Goal: Task Accomplishment & Management: Complete application form

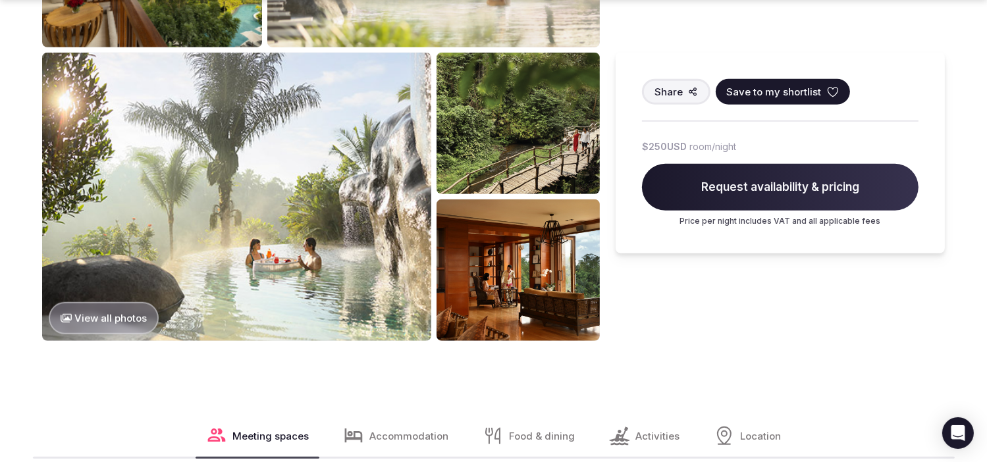
scroll to position [1054, 0]
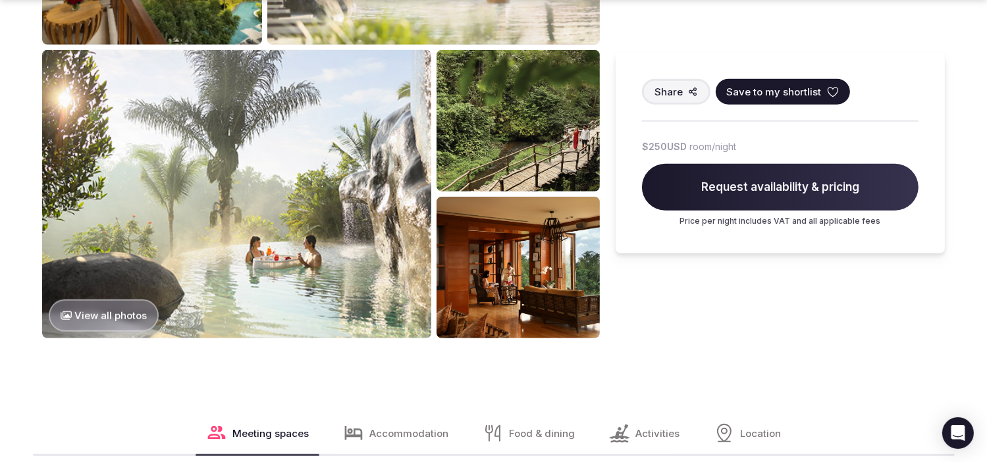
click at [516, 141] on img at bounding box center [519, 121] width 164 height 142
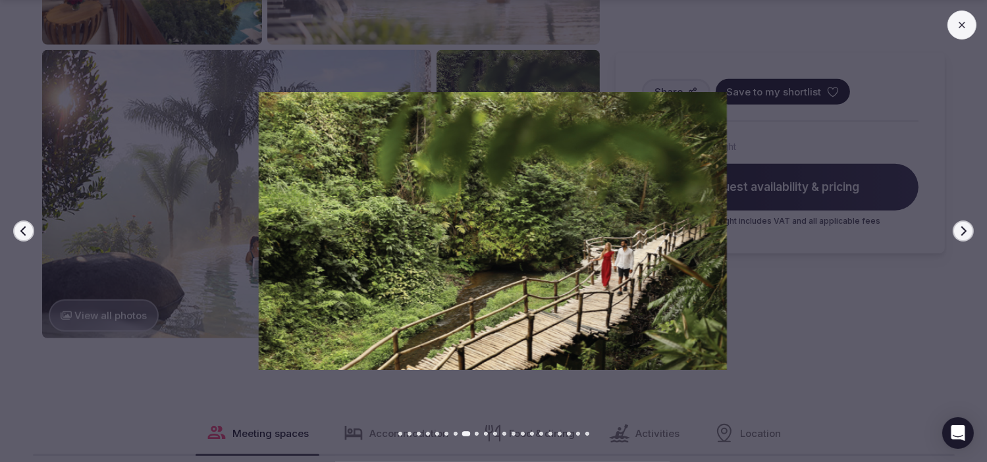
click at [961, 227] on icon "button" at bounding box center [963, 231] width 11 height 11
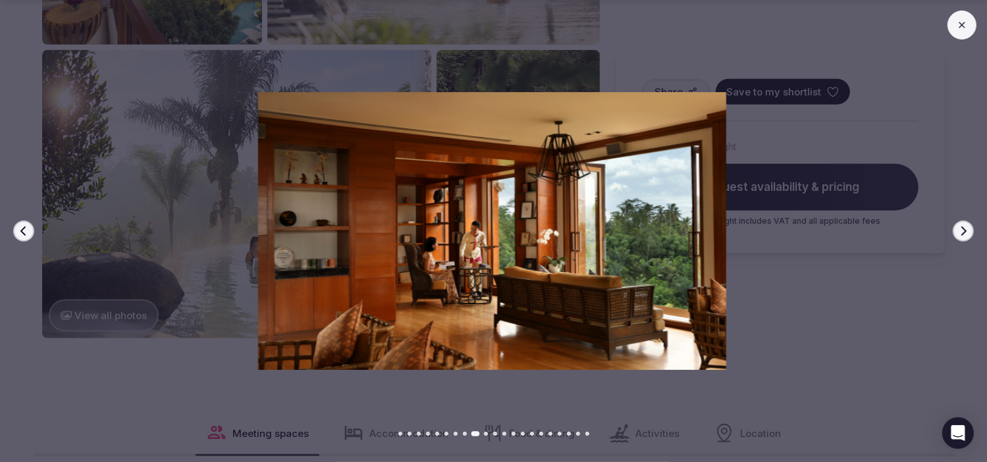
click at [961, 227] on icon "button" at bounding box center [963, 231] width 11 height 11
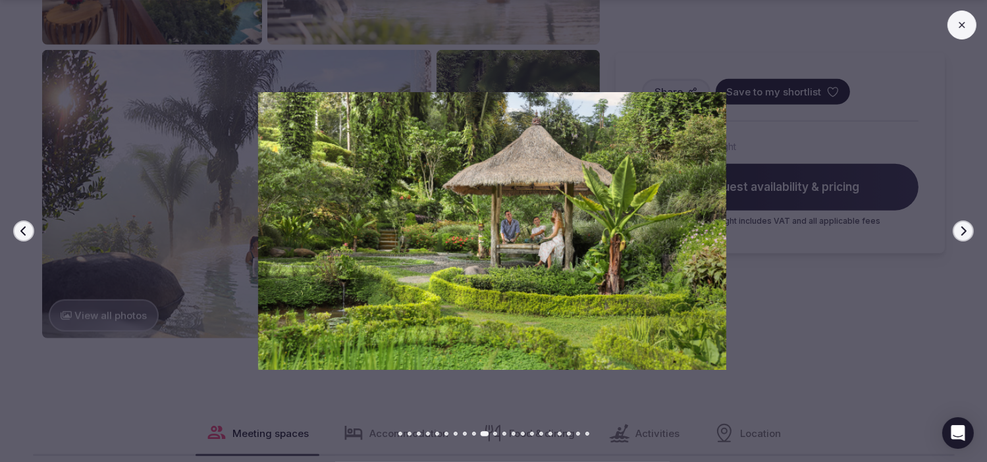
click at [961, 227] on icon "button" at bounding box center [963, 231] width 11 height 11
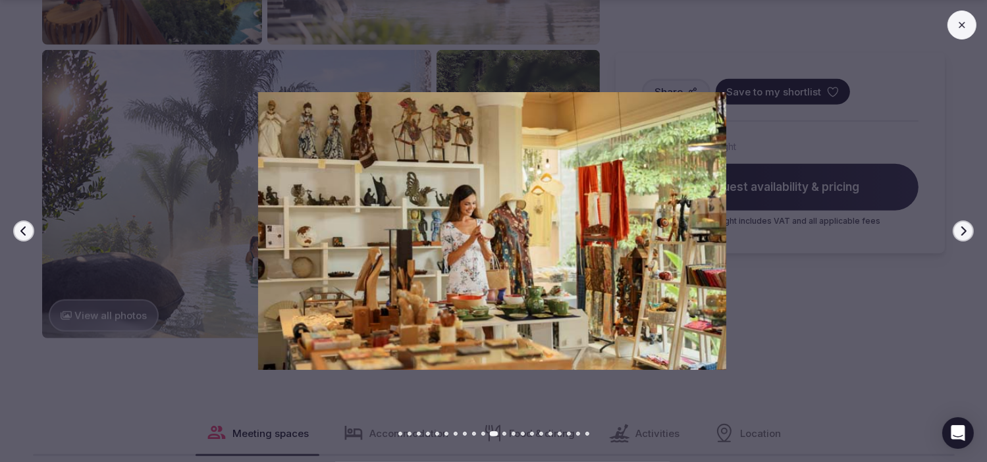
click at [961, 227] on icon "button" at bounding box center [963, 231] width 11 height 11
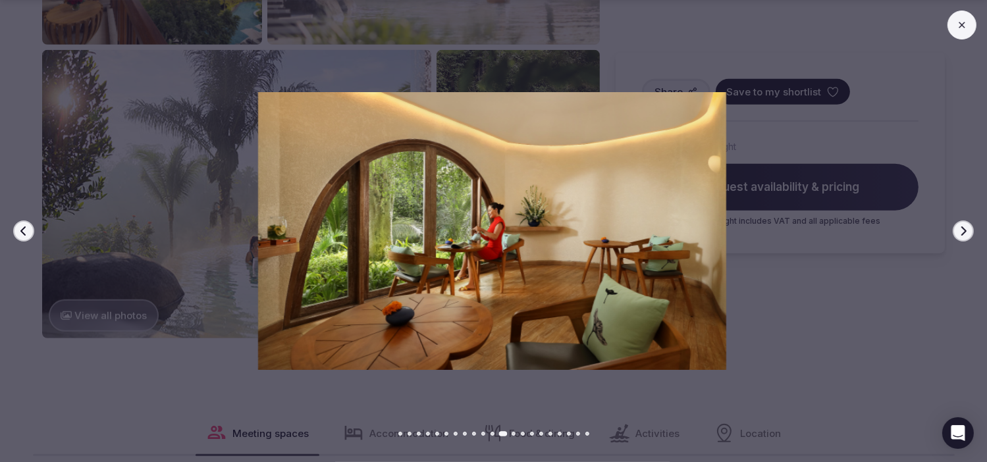
click at [961, 227] on icon "button" at bounding box center [963, 231] width 11 height 11
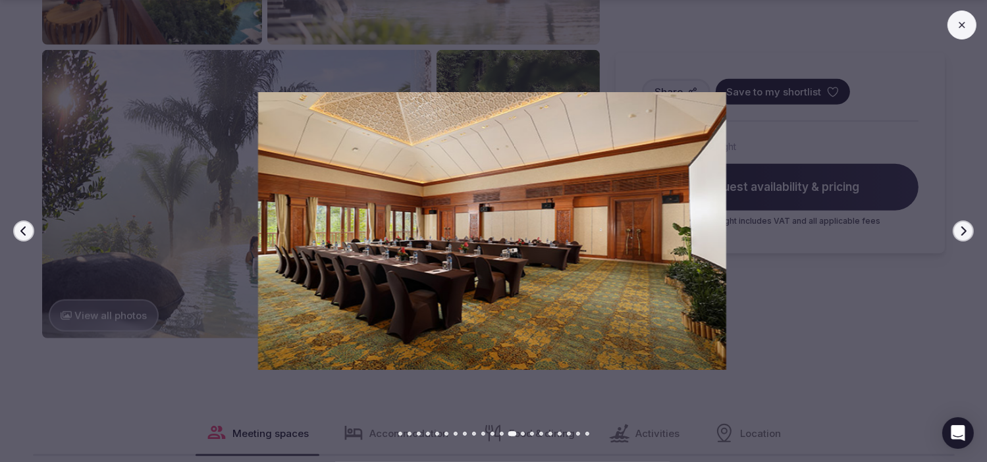
click at [961, 227] on icon "button" at bounding box center [963, 231] width 11 height 11
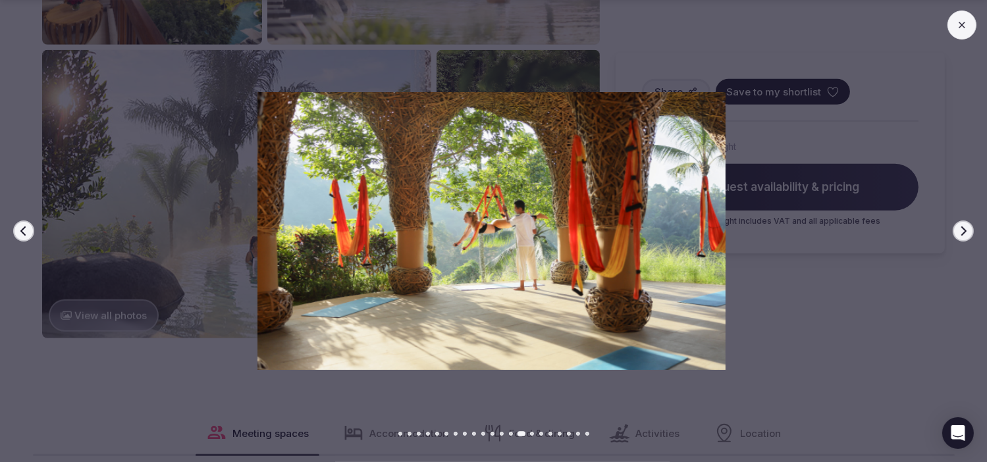
click at [960, 228] on icon "button" at bounding box center [963, 231] width 11 height 11
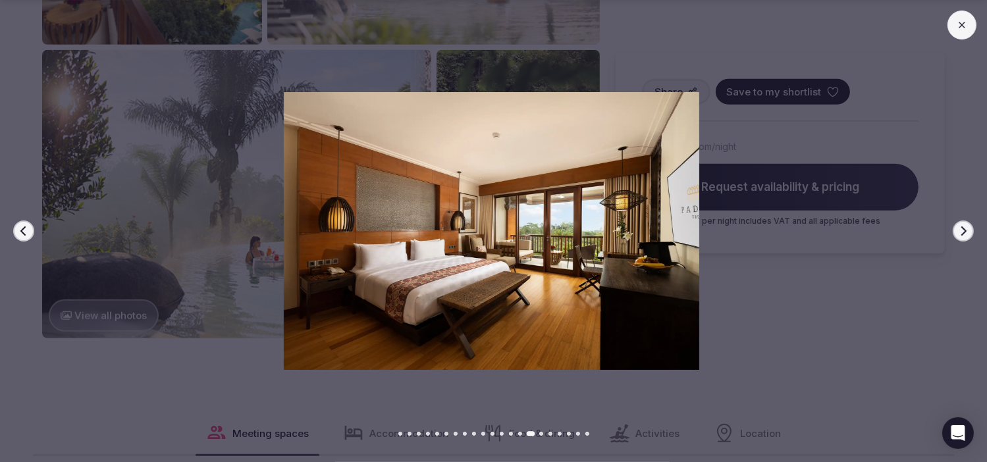
click at [960, 228] on icon "button" at bounding box center [963, 231] width 11 height 11
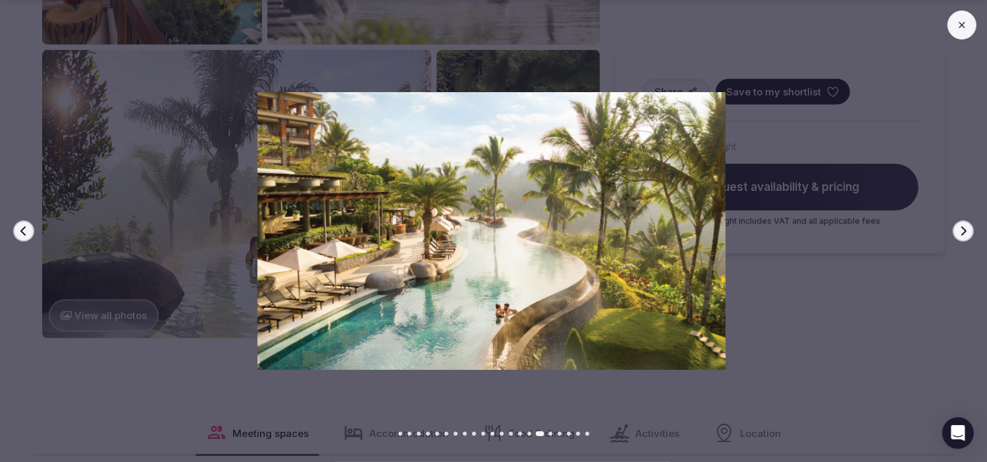
click at [960, 228] on icon "button" at bounding box center [963, 231] width 11 height 11
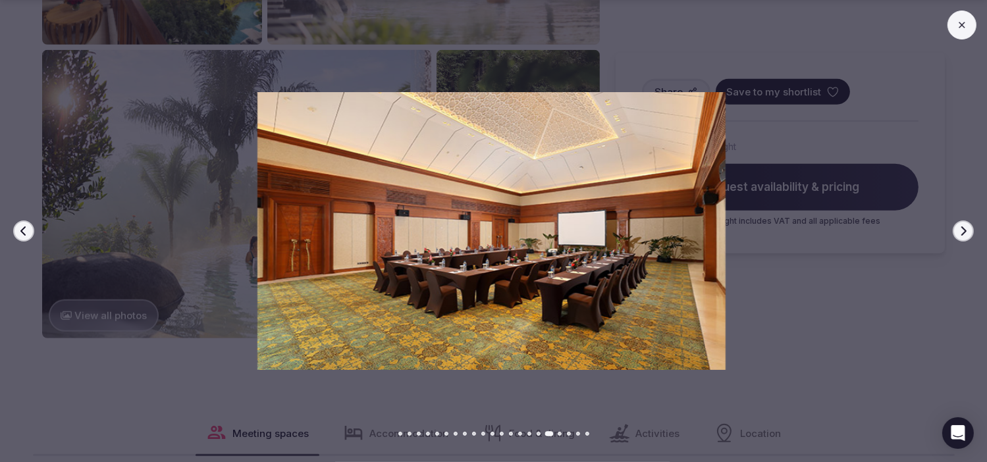
click at [960, 228] on icon "button" at bounding box center [963, 231] width 11 height 11
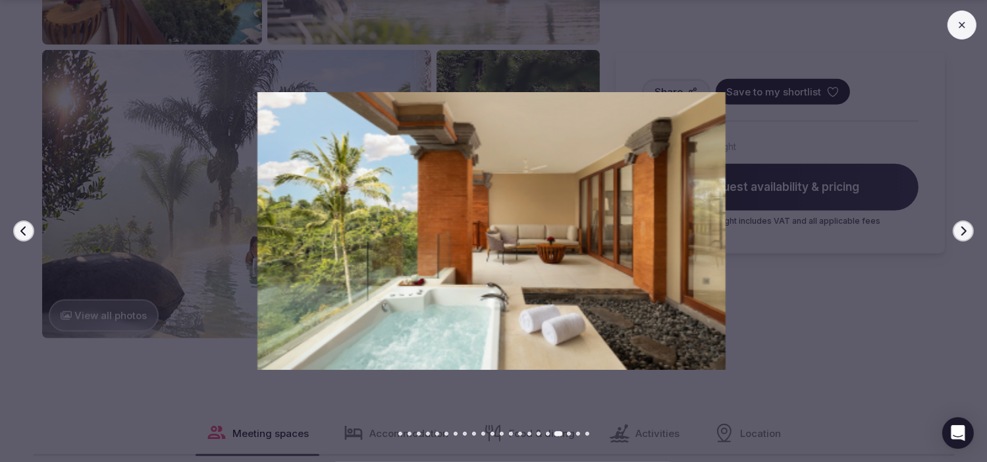
click at [960, 228] on icon "button" at bounding box center [963, 231] width 11 height 11
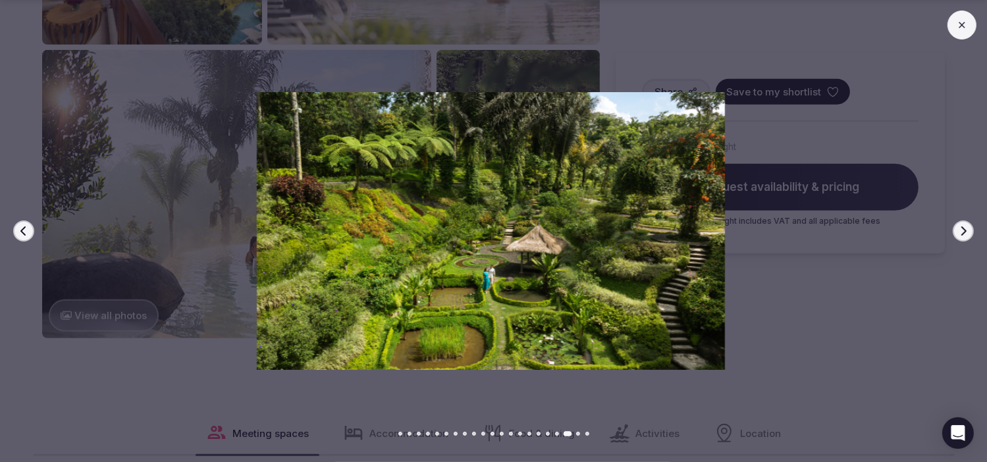
click at [966, 236] on icon "button" at bounding box center [963, 231] width 11 height 11
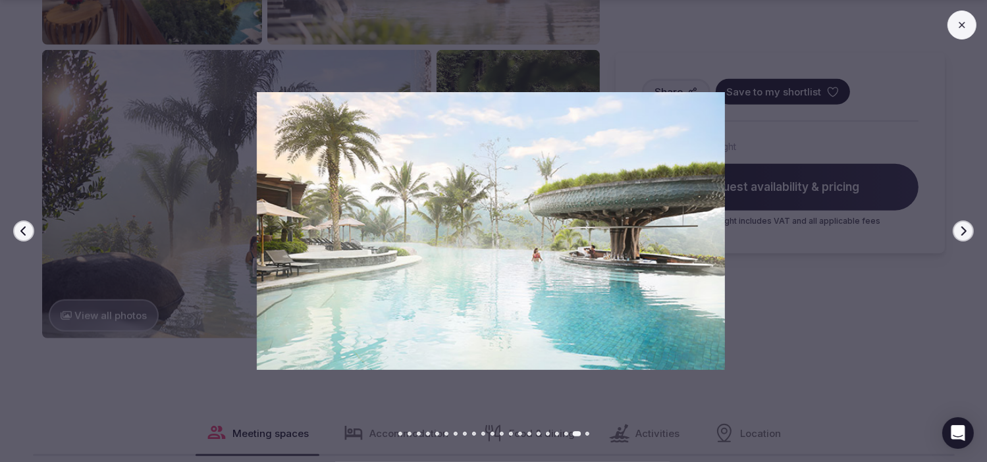
click at [966, 236] on icon "button" at bounding box center [963, 231] width 11 height 11
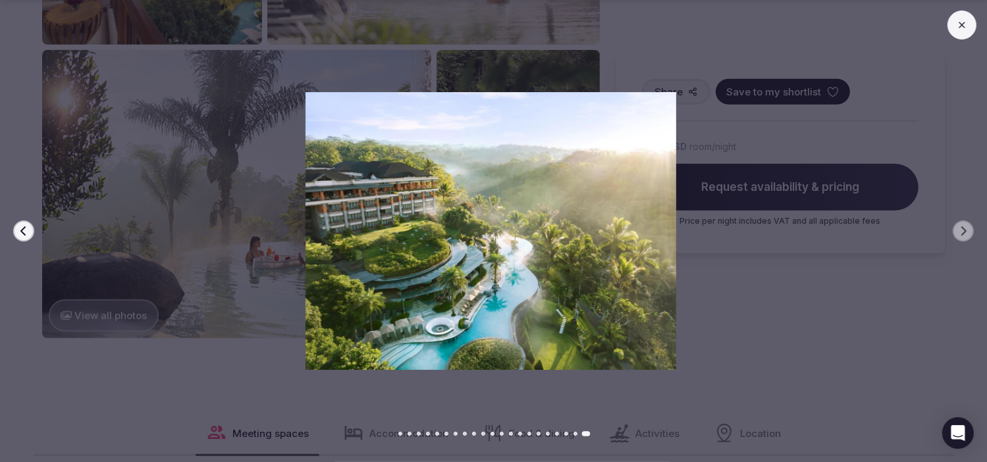
click at [807, 260] on img at bounding box center [491, 230] width 691 height 277
click at [151, 347] on img at bounding box center [491, 230] width 691 height 277
click at [16, 232] on button "Previous slide" at bounding box center [23, 231] width 21 height 21
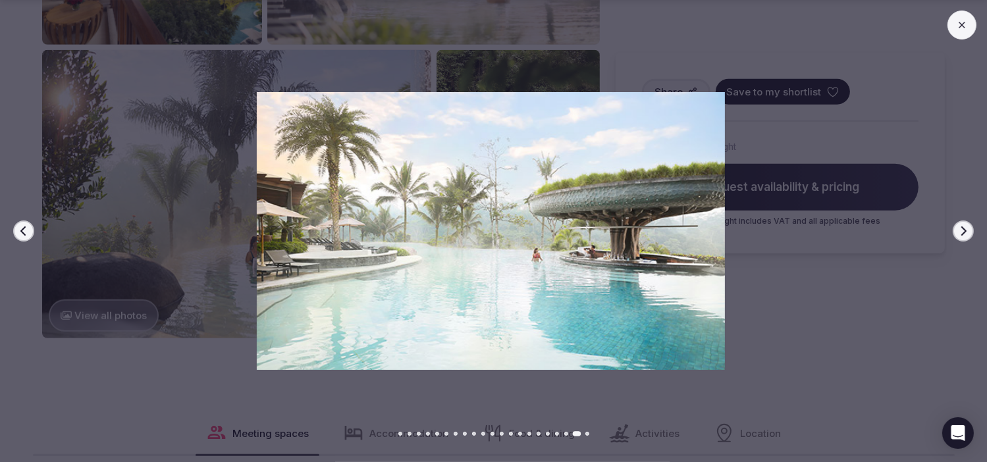
click at [18, 232] on icon "button" at bounding box center [23, 231] width 11 height 11
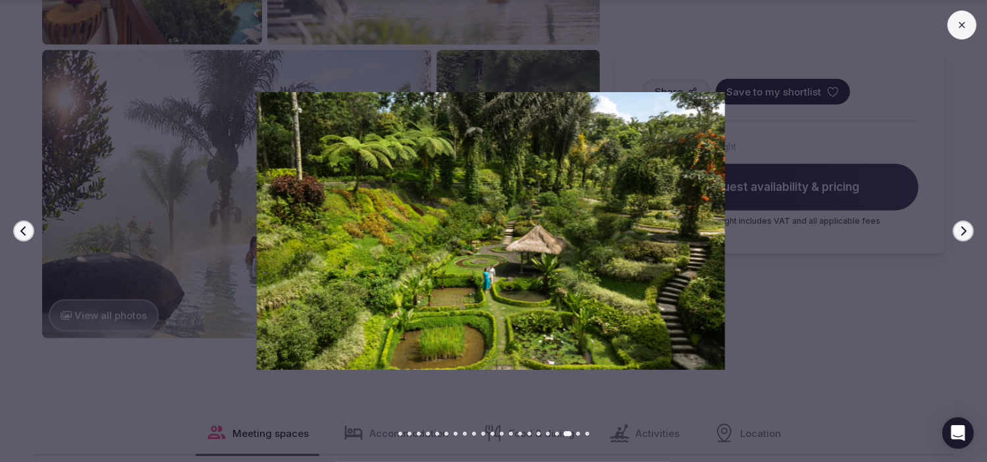
click at [18, 232] on icon "button" at bounding box center [23, 231] width 11 height 11
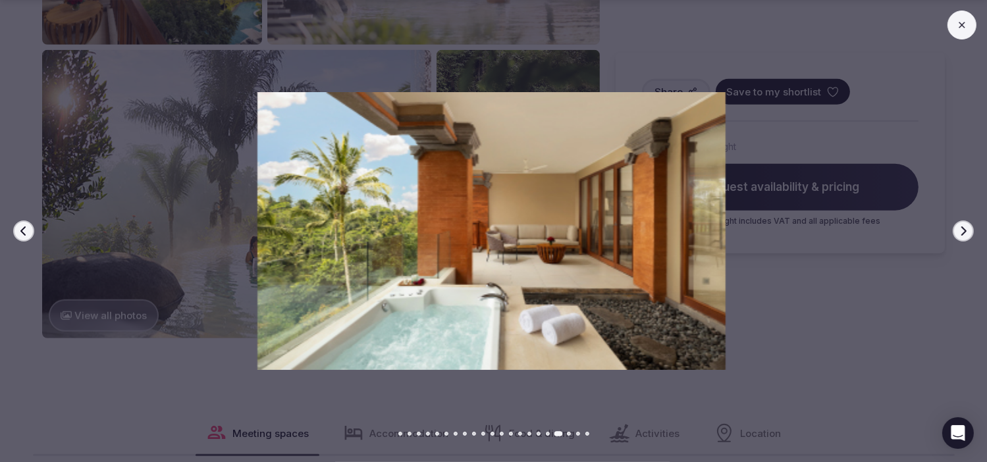
click at [18, 232] on icon "button" at bounding box center [23, 231] width 11 height 11
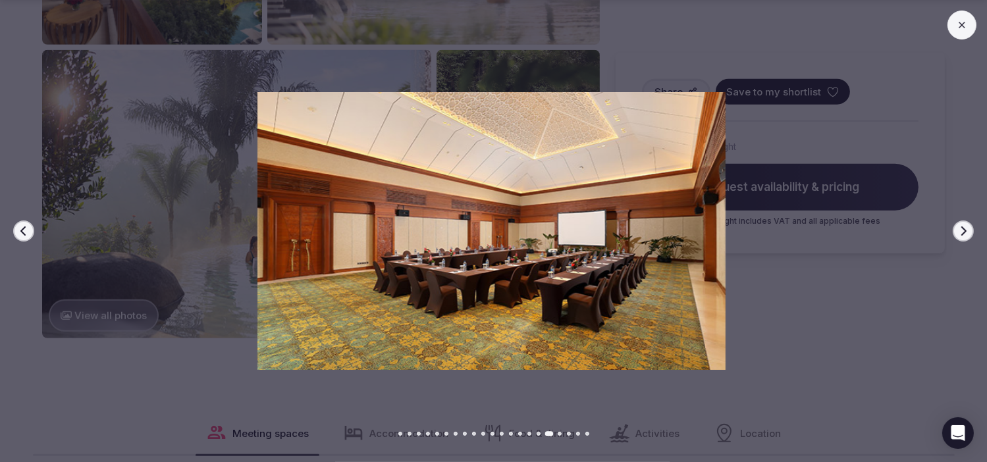
click at [18, 232] on icon "button" at bounding box center [23, 231] width 11 height 11
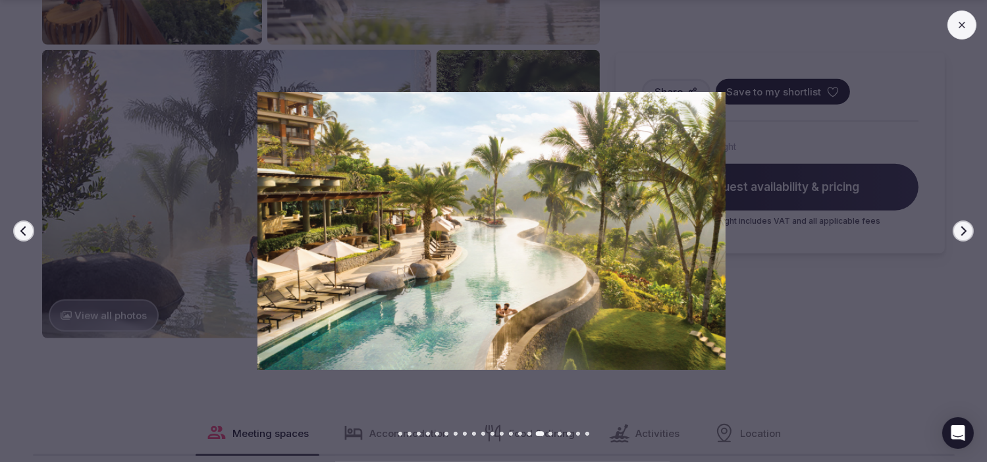
click at [18, 232] on icon "button" at bounding box center [23, 231] width 11 height 11
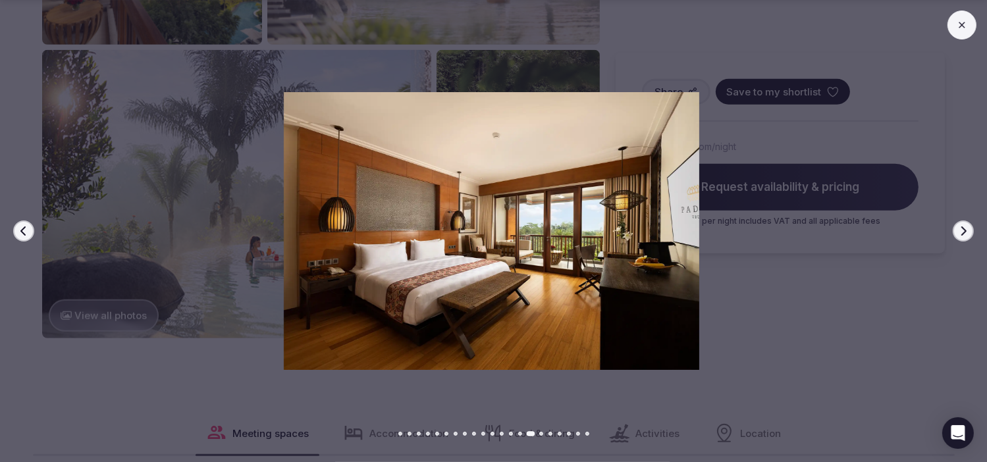
drag, startPoint x: 18, startPoint y: 232, endPoint x: 456, endPoint y: 256, distance: 437.9
click at [31, 235] on button "Previous slide" at bounding box center [23, 231] width 21 height 21
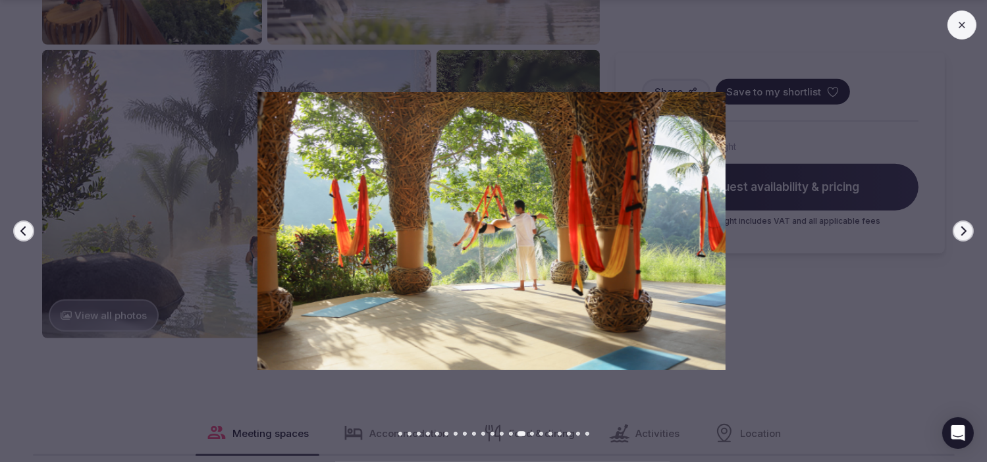
click at [952, 22] on button at bounding box center [962, 25] width 29 height 29
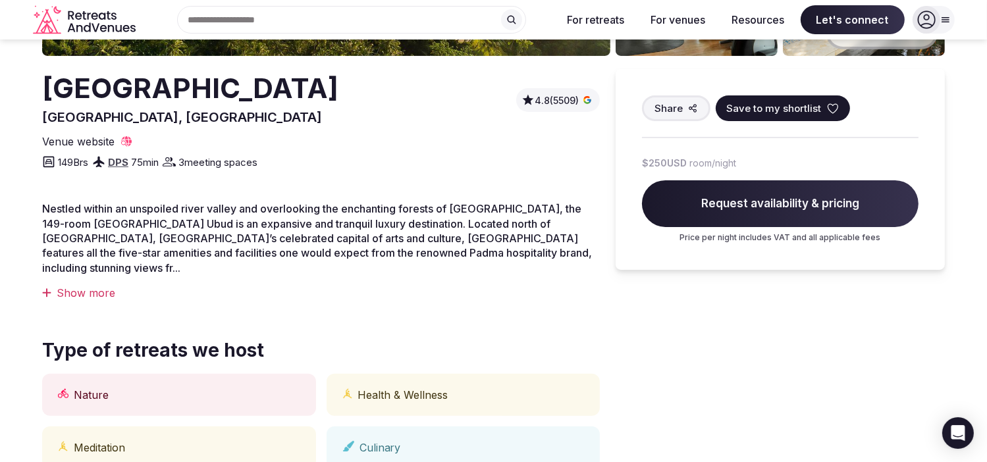
scroll to position [0, 0]
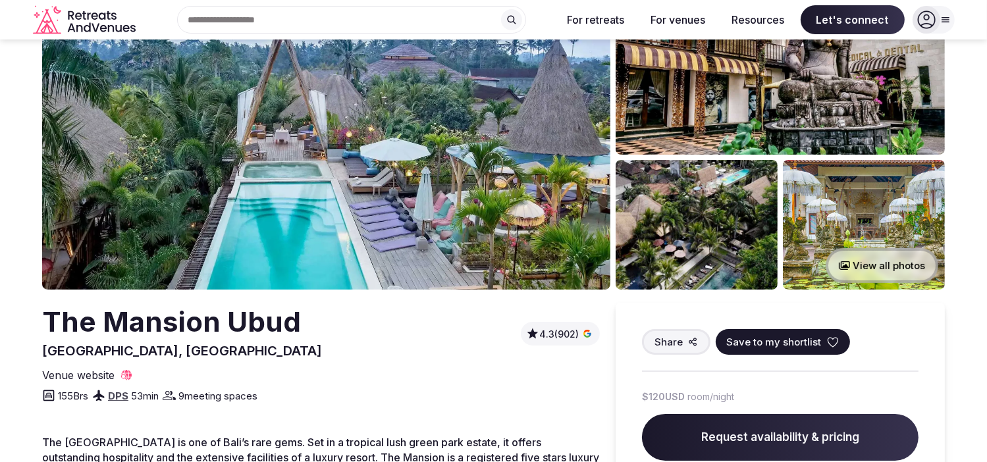
scroll to position [66, 0]
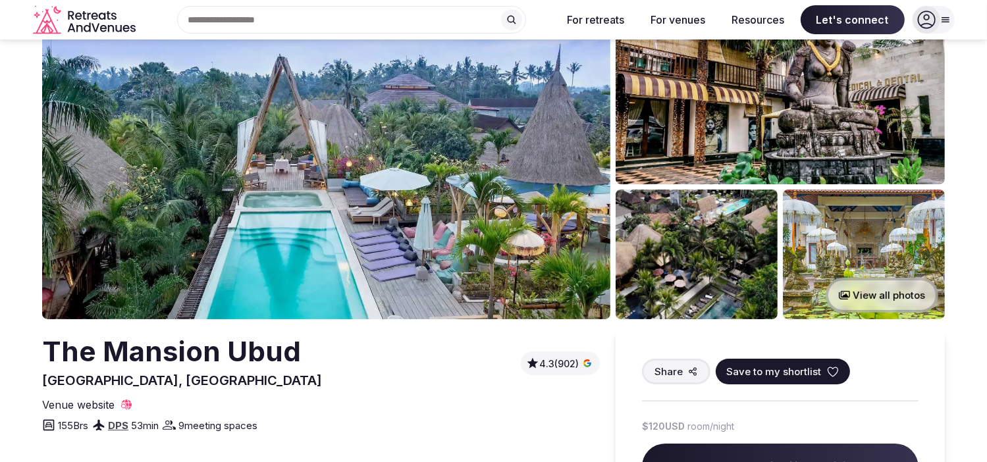
click at [824, 246] on img at bounding box center [864, 255] width 162 height 130
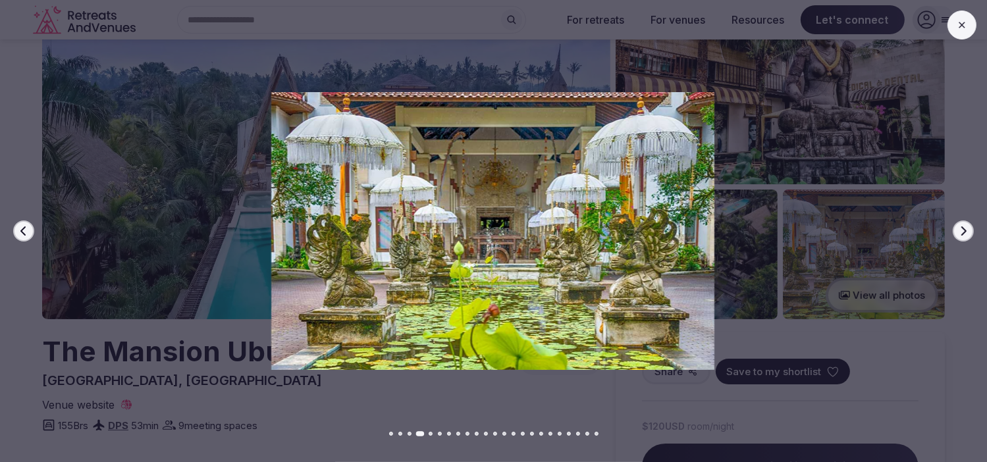
click at [957, 230] on button "Next slide" at bounding box center [963, 231] width 21 height 21
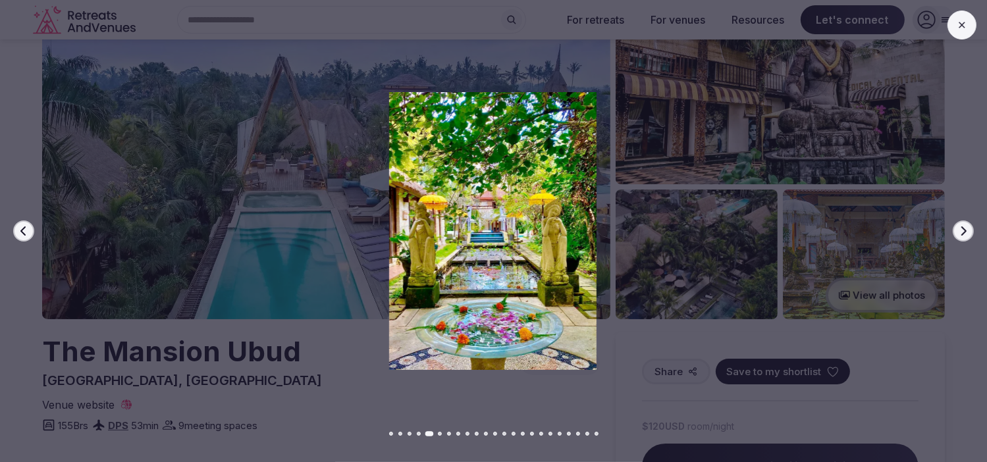
click at [957, 230] on button "Next slide" at bounding box center [963, 231] width 21 height 21
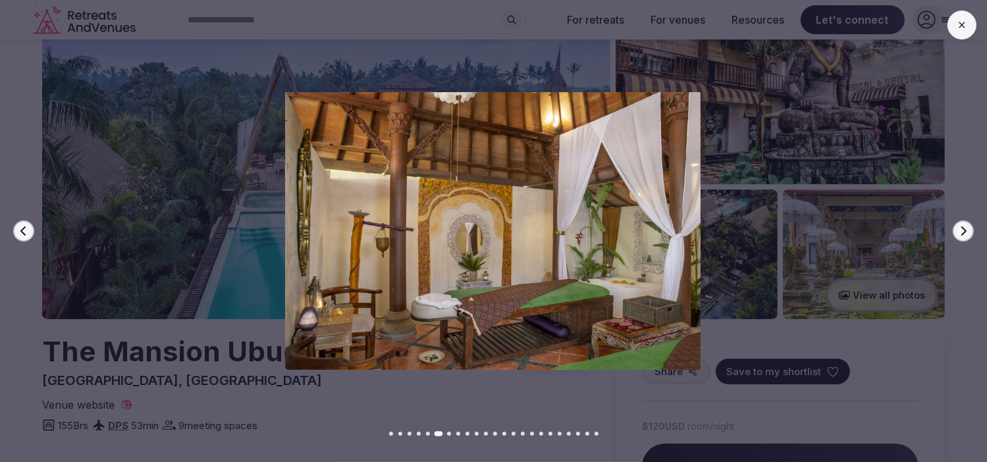
click at [956, 230] on button "Next slide" at bounding box center [963, 231] width 21 height 21
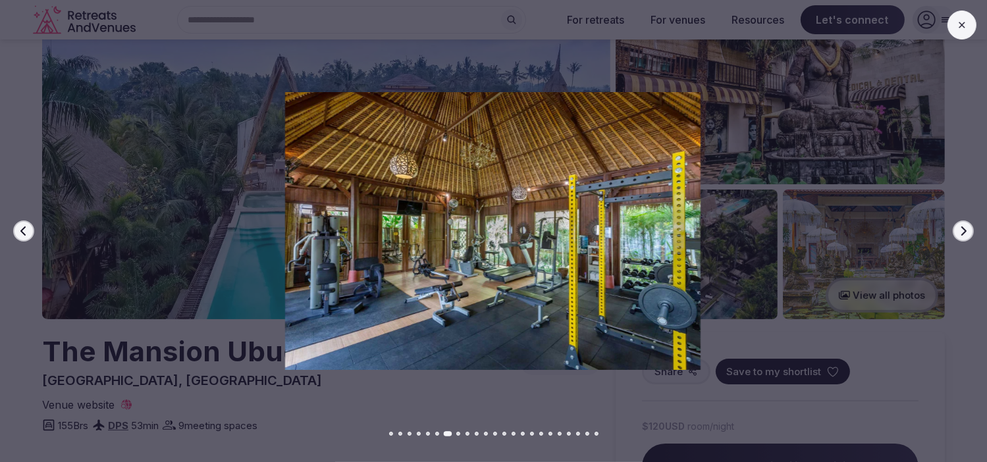
click at [956, 230] on button "Next slide" at bounding box center [963, 231] width 21 height 21
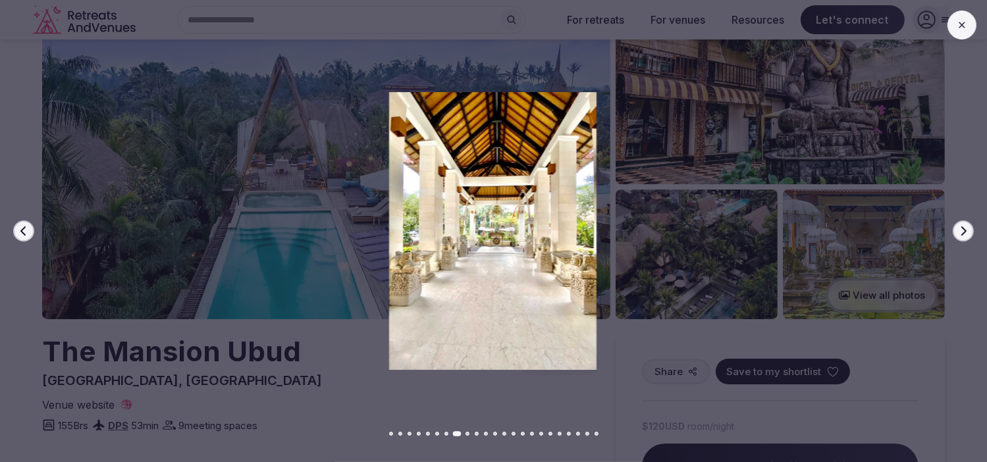
click at [956, 230] on button "Next slide" at bounding box center [963, 231] width 21 height 21
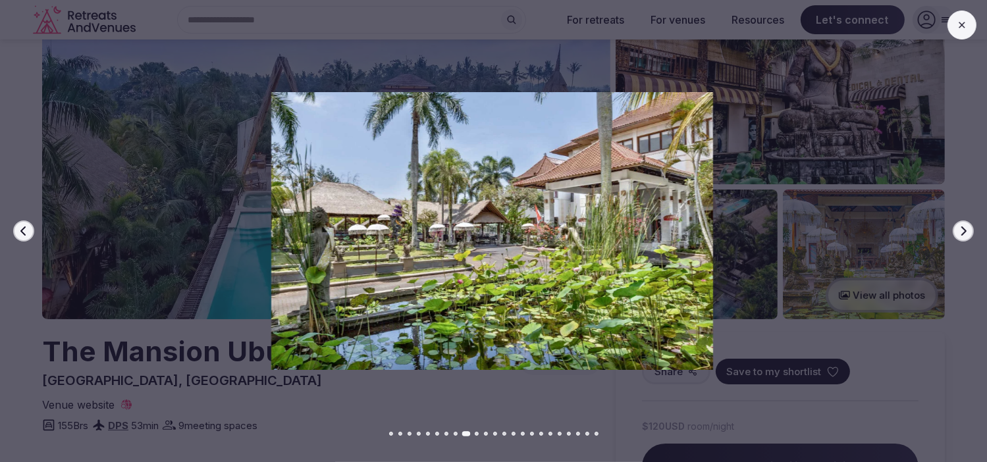
click at [26, 356] on div at bounding box center [487, 230] width 998 height 277
click at [965, 22] on icon at bounding box center [962, 25] width 11 height 11
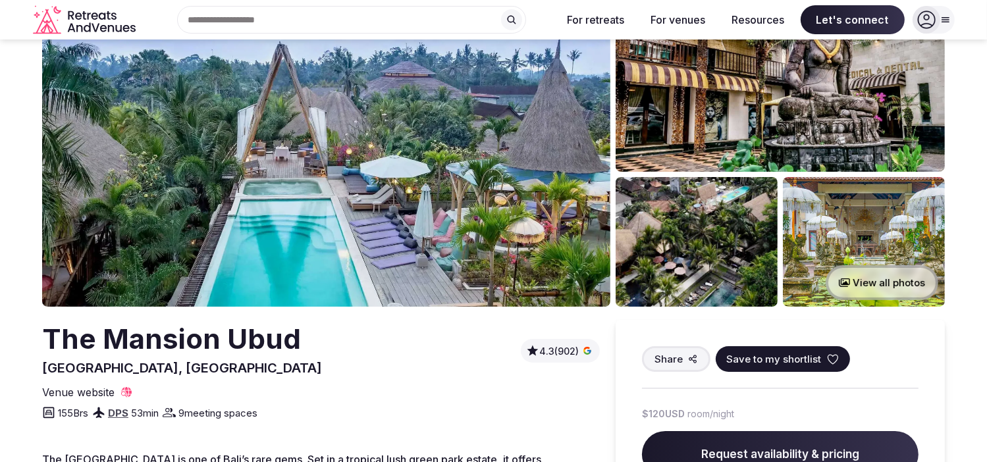
scroll to position [0, 0]
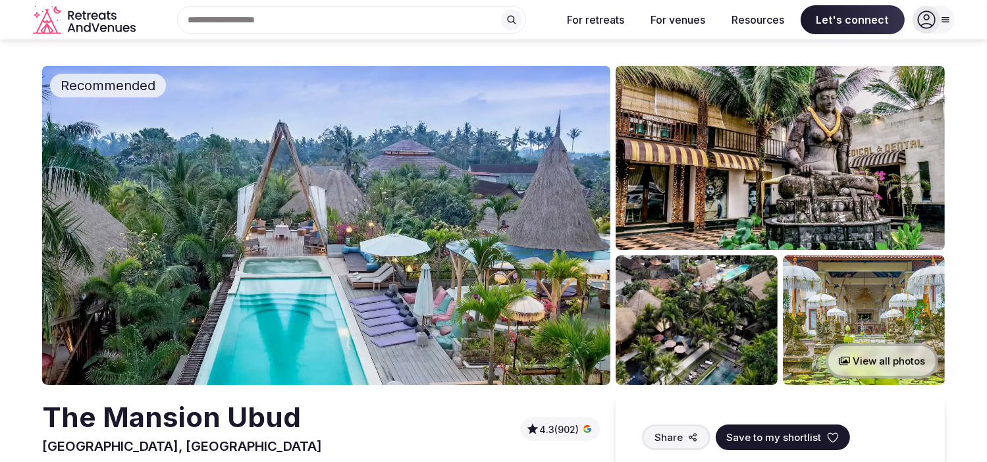
click at [529, 188] on img at bounding box center [326, 225] width 568 height 319
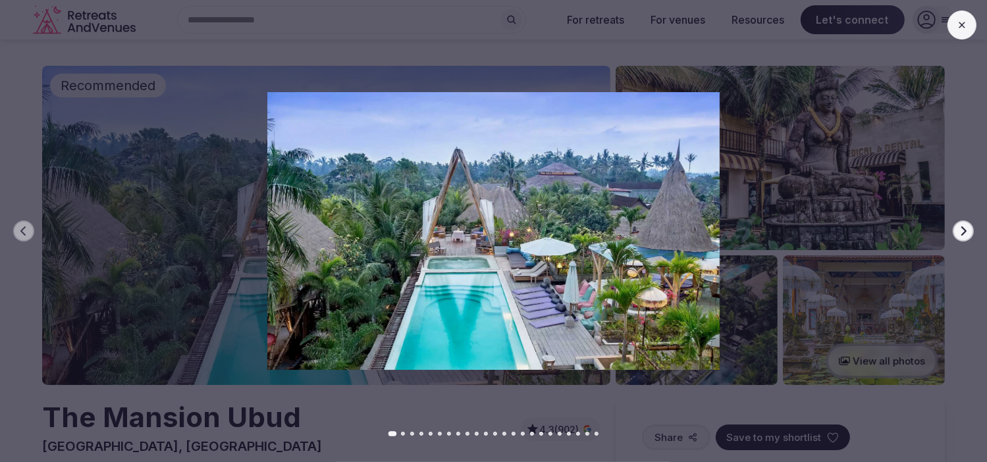
click at [961, 230] on icon "button" at bounding box center [963, 231] width 11 height 11
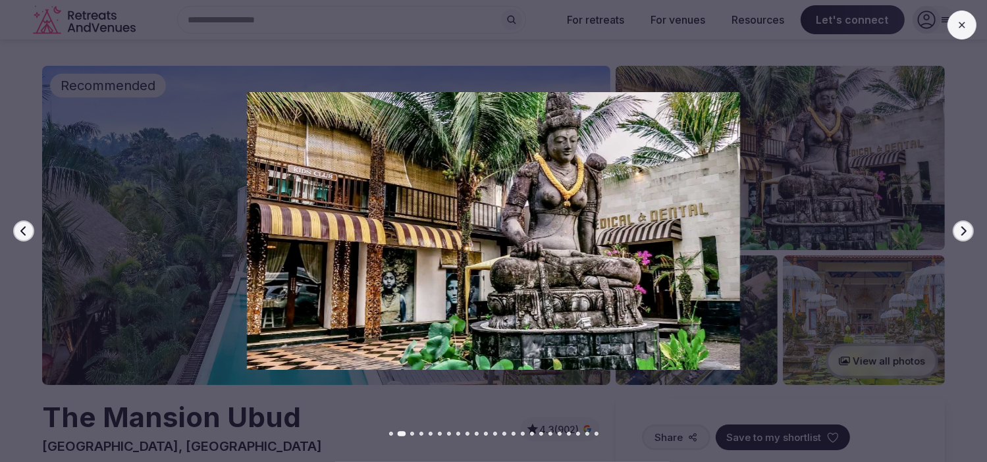
click at [961, 230] on icon "button" at bounding box center [963, 231] width 11 height 11
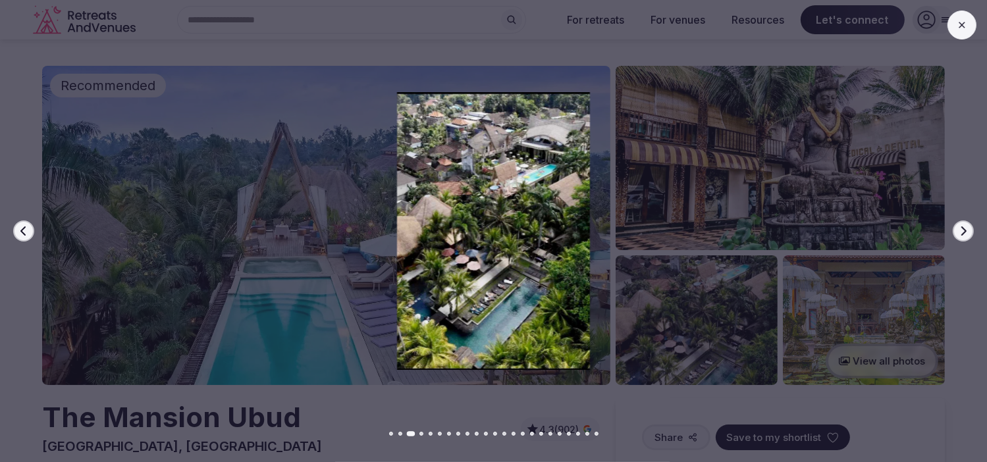
click at [961, 230] on icon "button" at bounding box center [963, 231] width 11 height 11
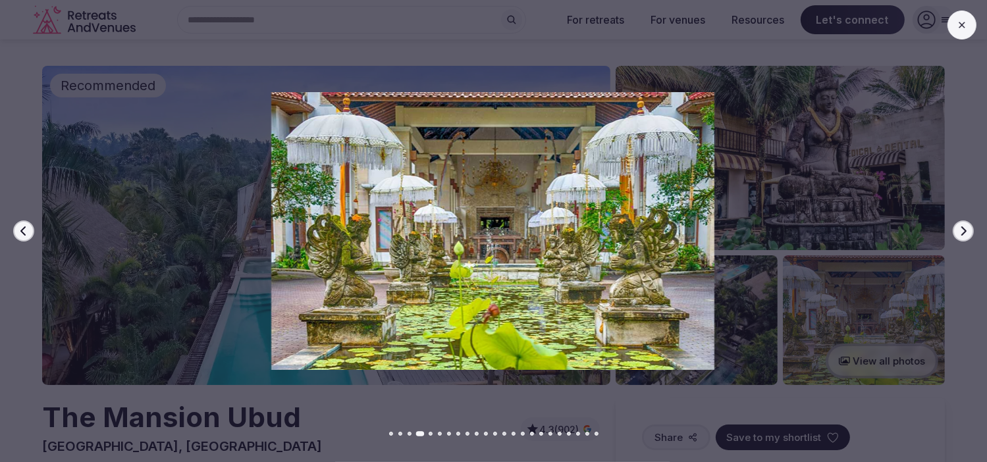
click at [961, 230] on icon "button" at bounding box center [963, 231] width 11 height 11
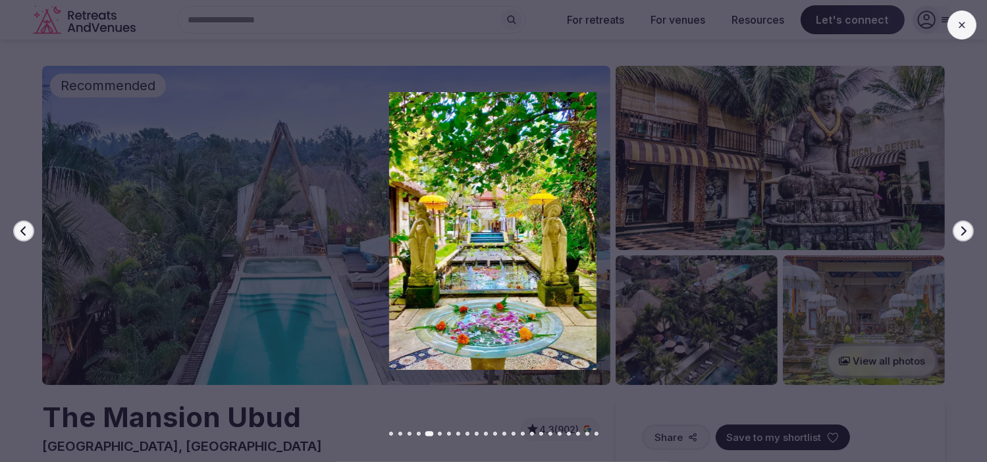
click at [961, 230] on icon "button" at bounding box center [963, 231] width 11 height 11
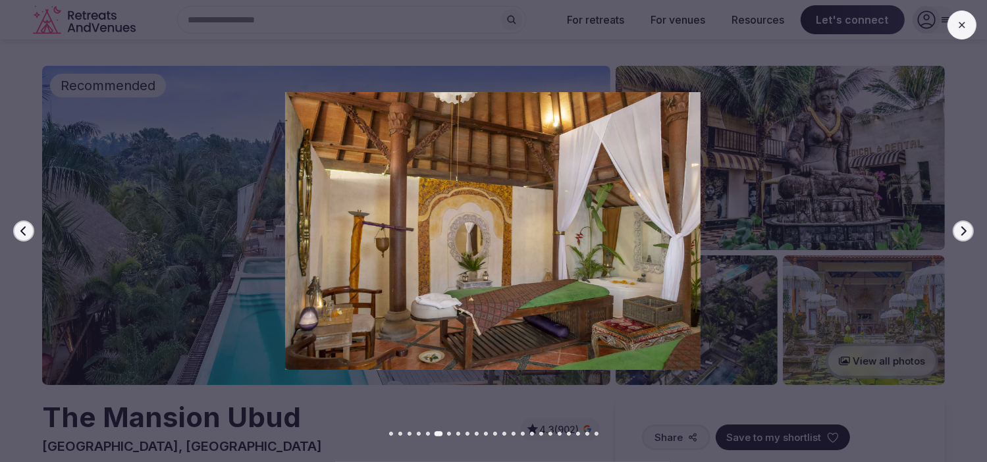
click at [959, 231] on icon "button" at bounding box center [963, 231] width 11 height 11
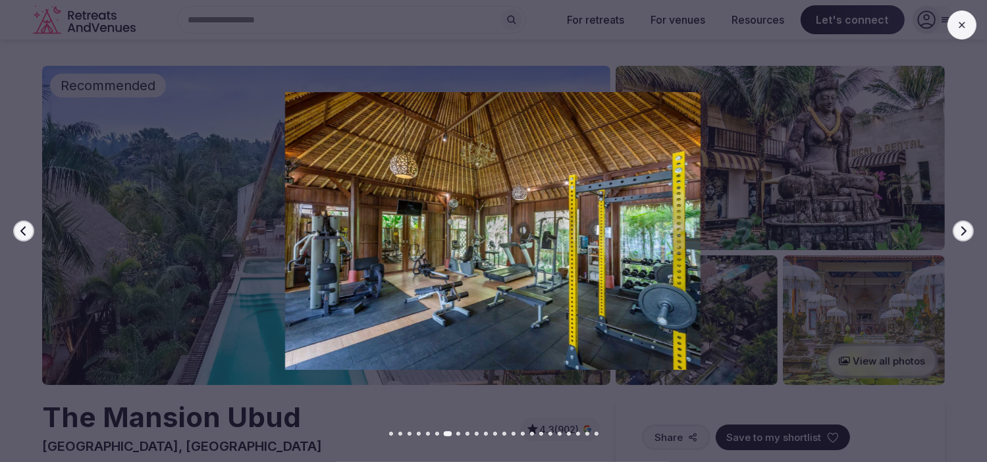
click at [959, 231] on icon "button" at bounding box center [963, 231] width 11 height 11
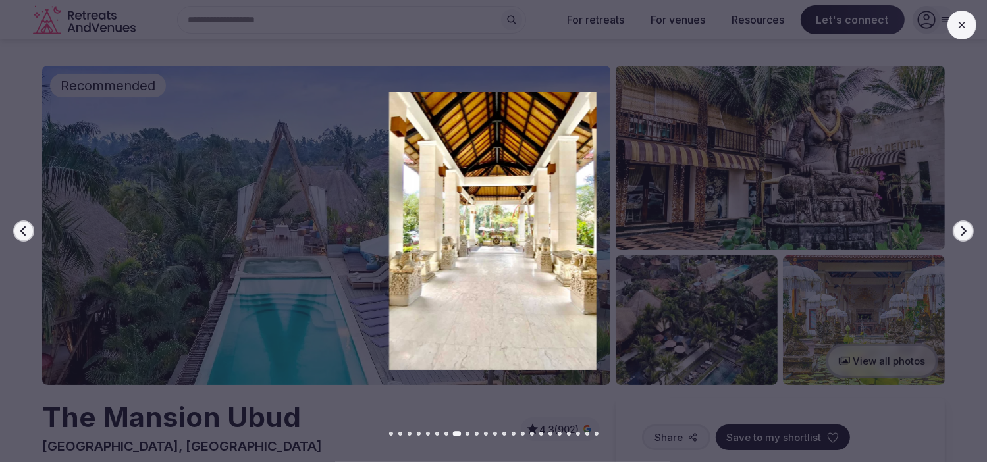
click at [959, 231] on icon "button" at bounding box center [963, 231] width 11 height 11
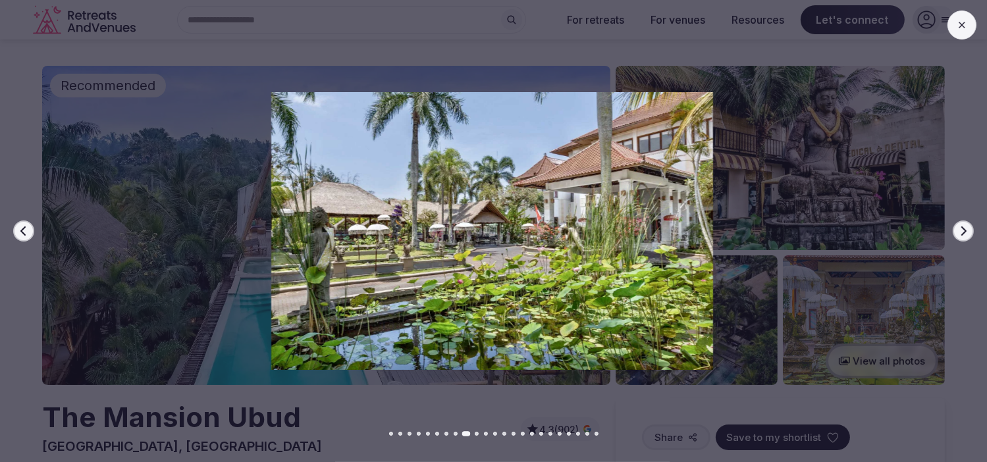
click at [959, 231] on icon "button" at bounding box center [963, 231] width 11 height 11
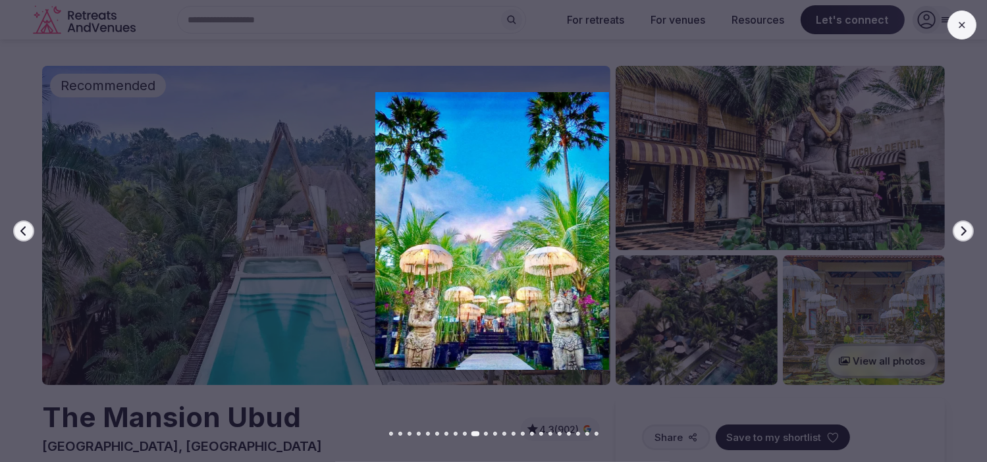
click at [959, 231] on icon "button" at bounding box center [963, 231] width 11 height 11
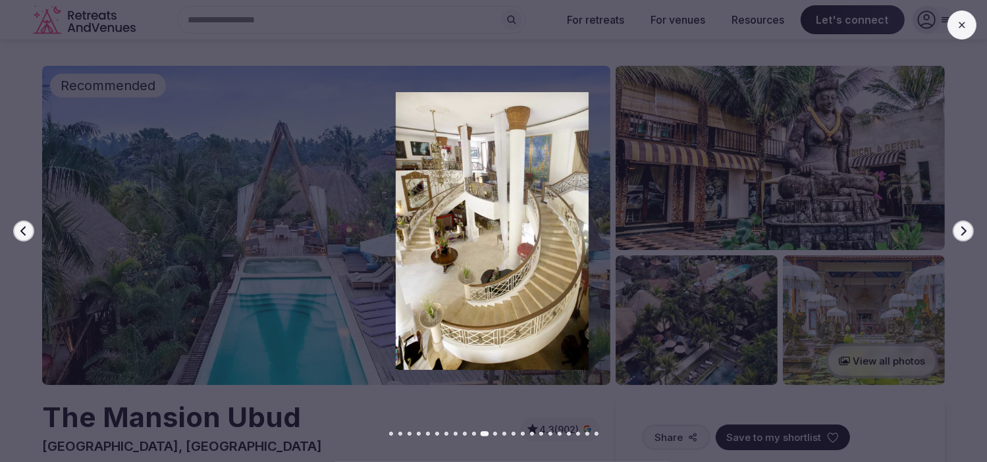
click at [959, 231] on icon "button" at bounding box center [963, 231] width 11 height 11
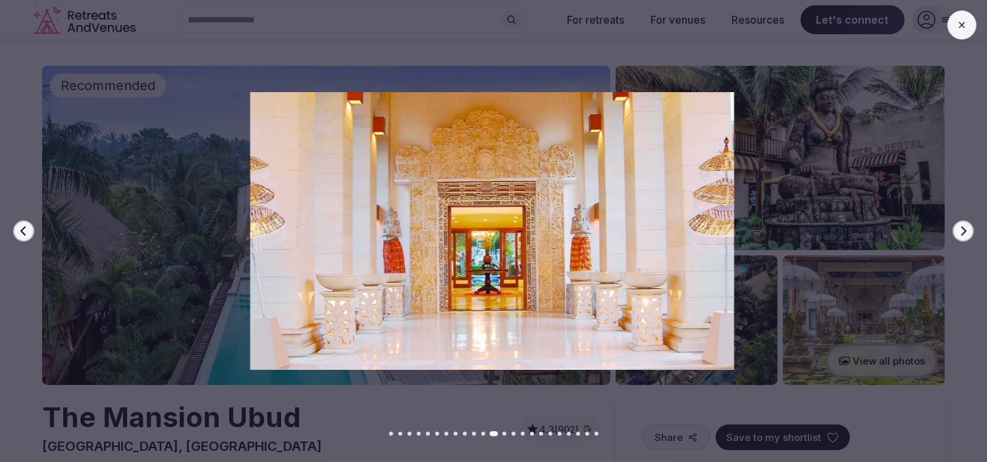
click at [959, 231] on icon "button" at bounding box center [963, 231] width 11 height 11
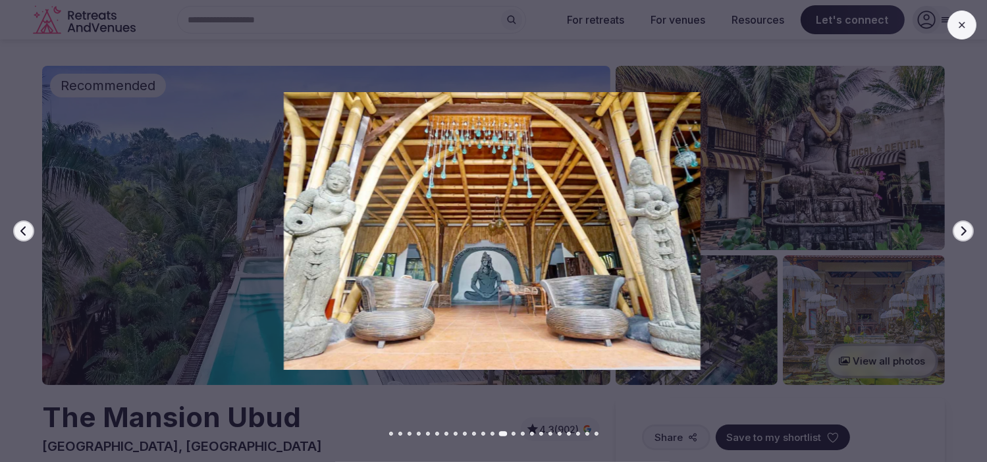
click at [959, 231] on icon "button" at bounding box center [963, 231] width 11 height 11
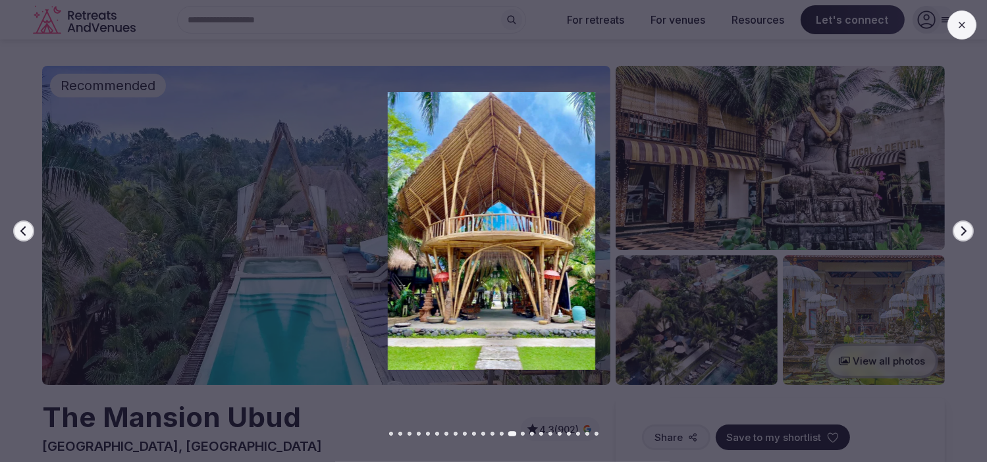
click at [959, 231] on icon "button" at bounding box center [963, 231] width 11 height 11
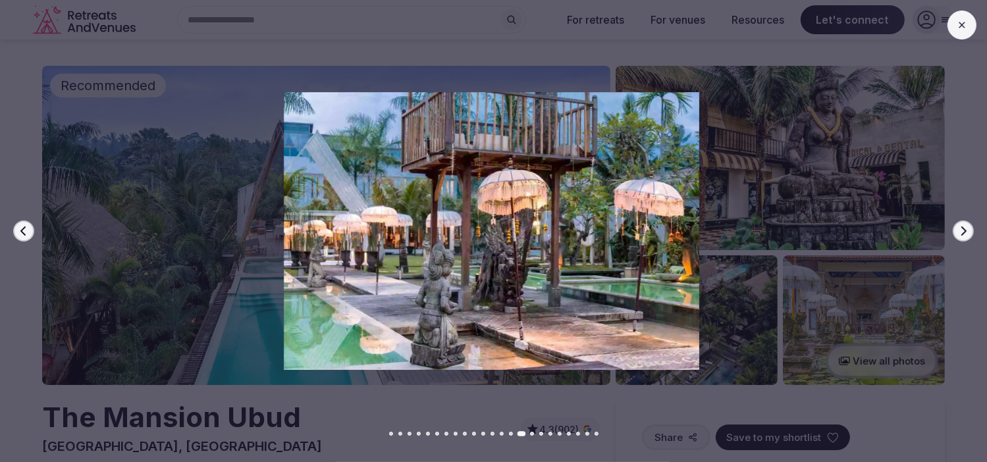
click at [959, 231] on icon "button" at bounding box center [963, 231] width 11 height 11
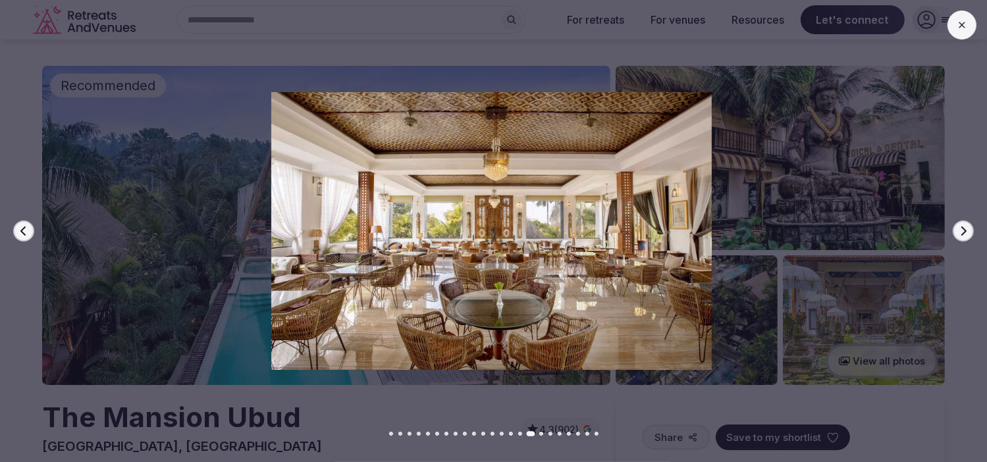
click at [961, 227] on icon "button" at bounding box center [963, 231] width 11 height 11
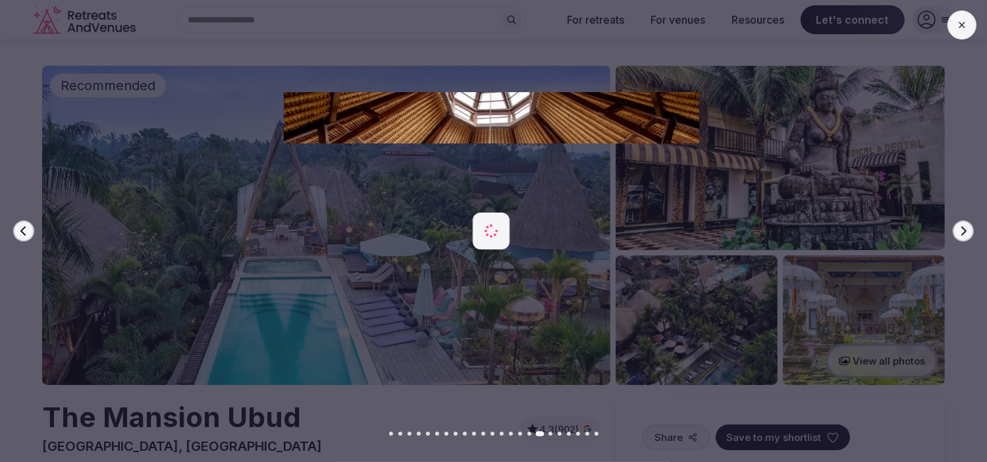
click at [961, 227] on icon "button" at bounding box center [963, 231] width 11 height 11
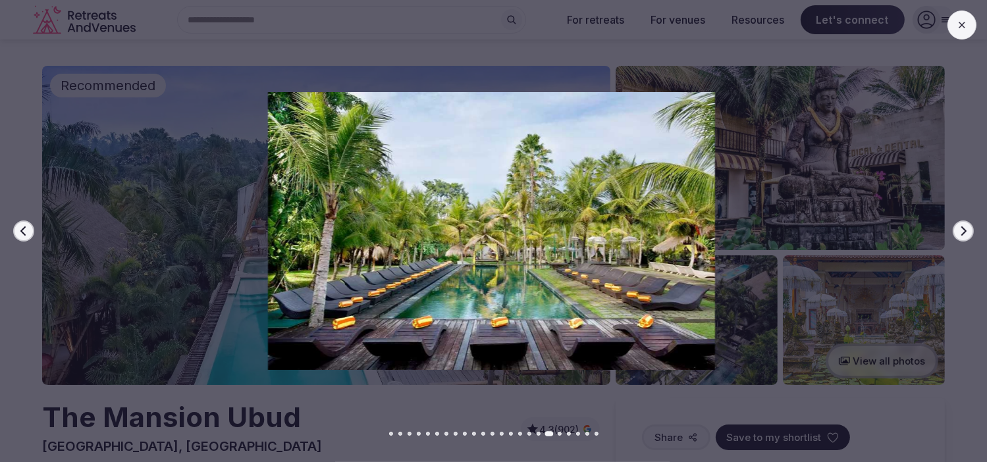
click at [961, 227] on icon "button" at bounding box center [963, 231] width 11 height 11
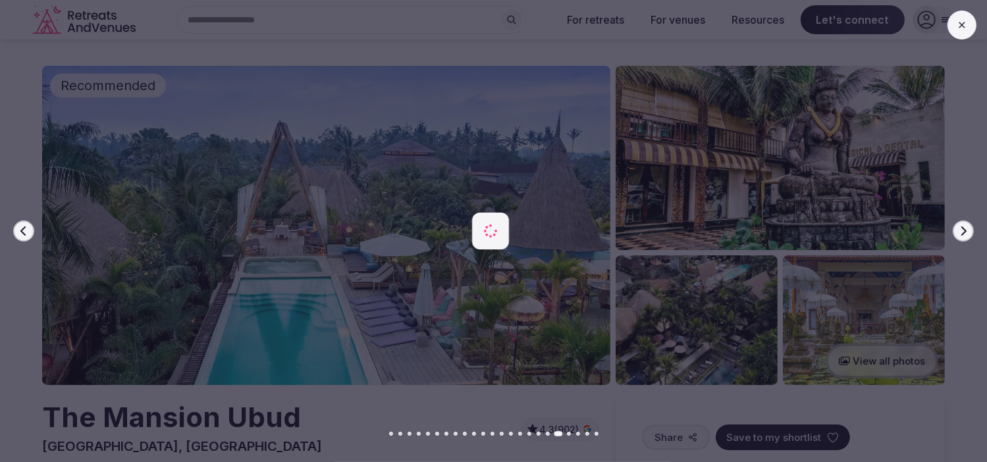
click at [961, 227] on icon "button" at bounding box center [963, 231] width 11 height 11
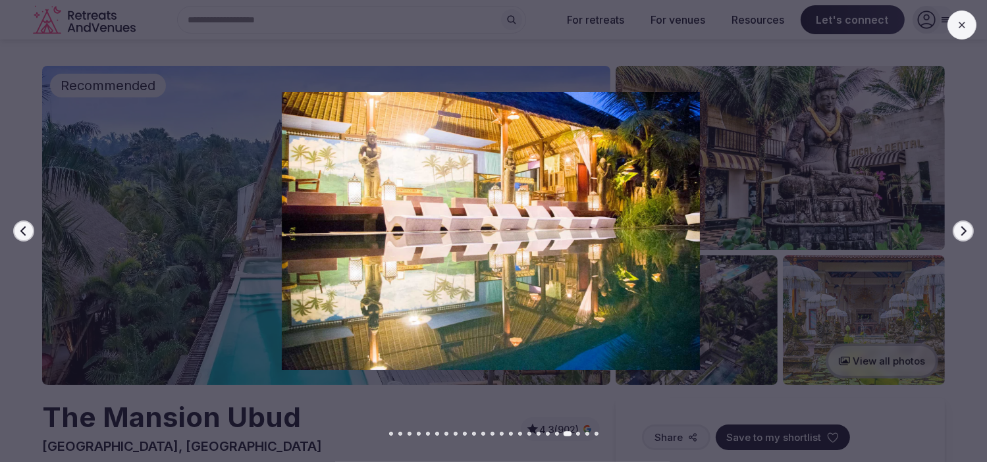
click at [961, 227] on icon "button" at bounding box center [963, 231] width 11 height 11
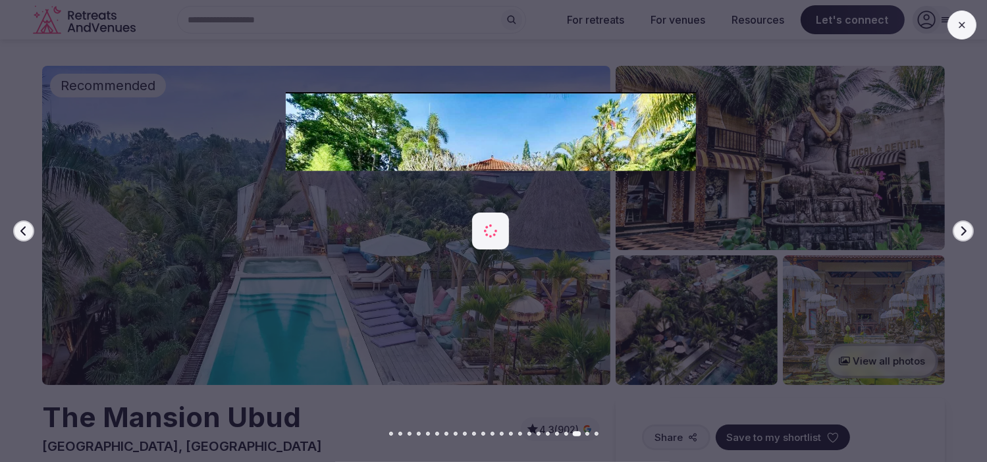
click at [961, 227] on icon "button" at bounding box center [963, 231] width 11 height 11
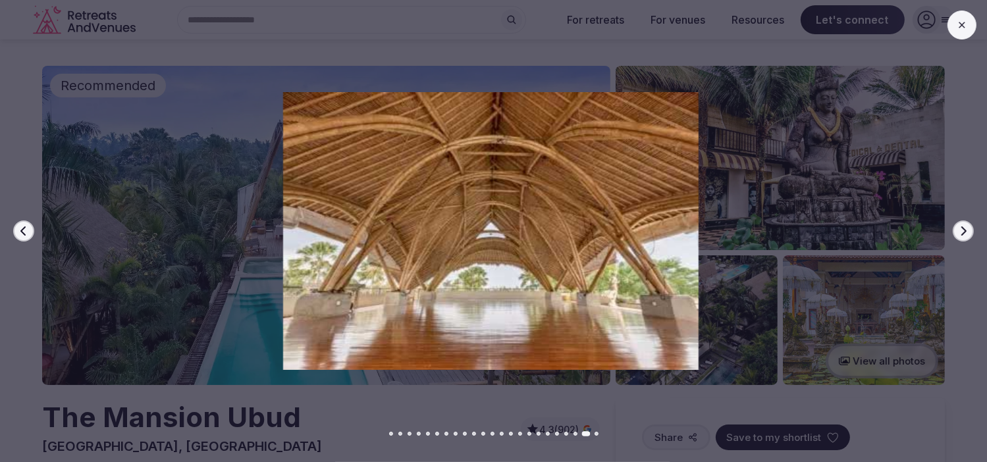
click at [961, 227] on icon "button" at bounding box center [963, 231] width 11 height 11
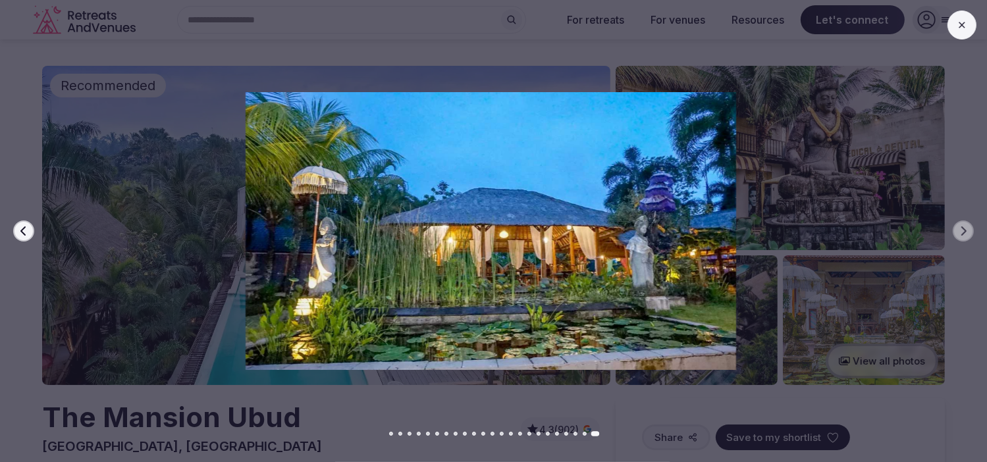
click at [602, 64] on div "Previous slide Next slide" at bounding box center [493, 231] width 987 height 462
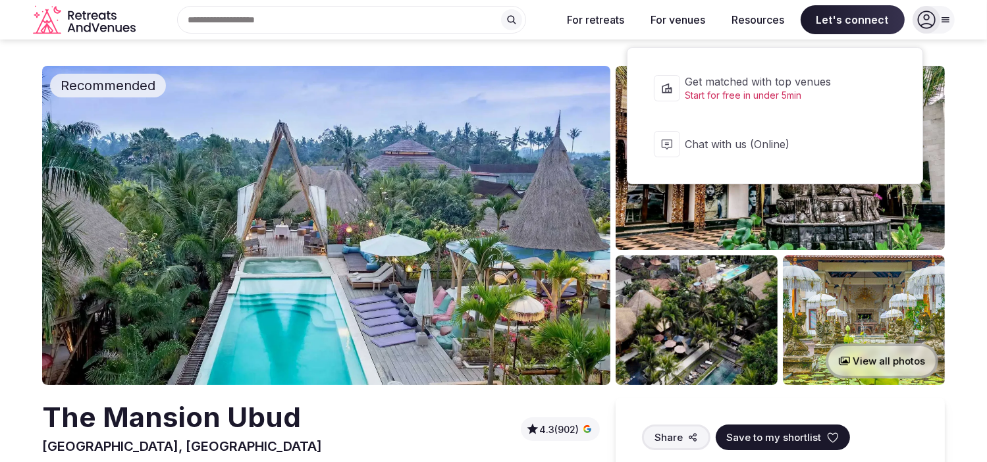
click at [851, 24] on span "Let's connect" at bounding box center [853, 19] width 104 height 29
click at [834, 18] on span "Let's connect" at bounding box center [853, 19] width 104 height 29
click at [738, 86] on span "Get matched with top venues" at bounding box center [784, 81] width 196 height 14
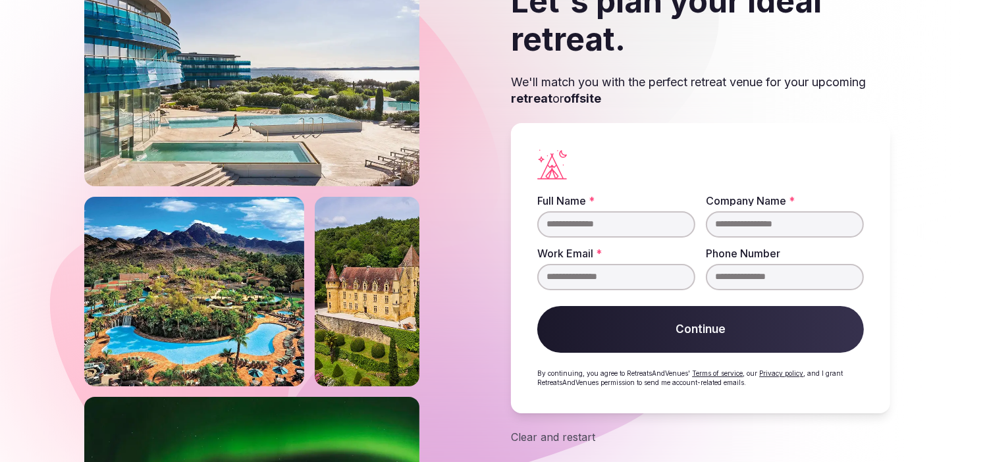
scroll to position [100, 0]
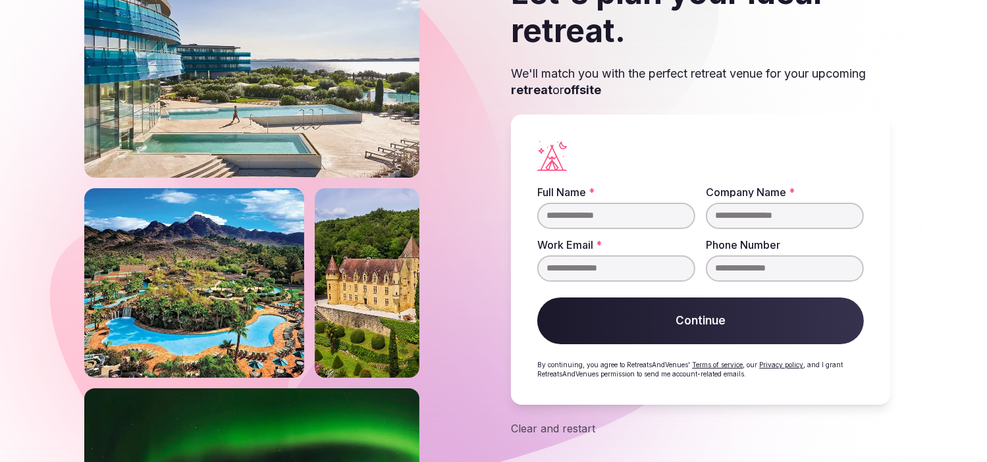
click at [644, 219] on input "Full Name *" at bounding box center [616, 216] width 158 height 26
type input "*********"
type input "**********"
click at [708, 300] on button "Continue" at bounding box center [700, 321] width 327 height 47
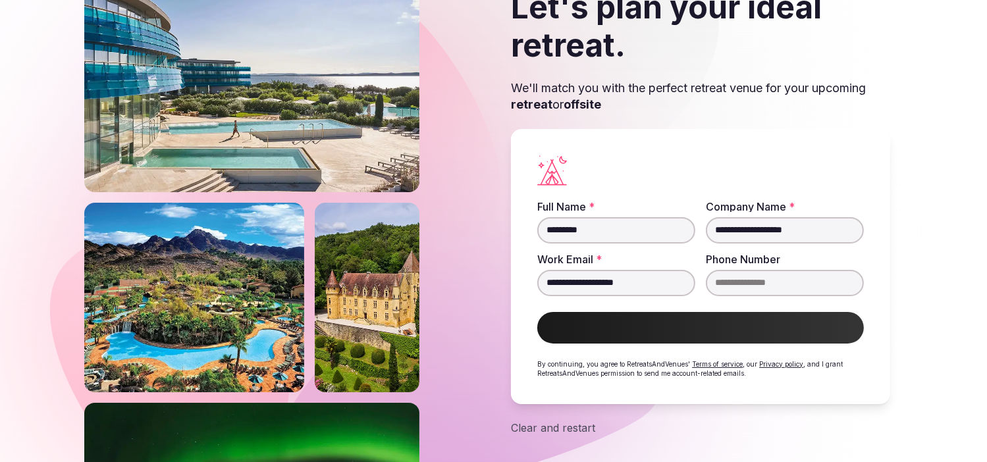
scroll to position [98, 0]
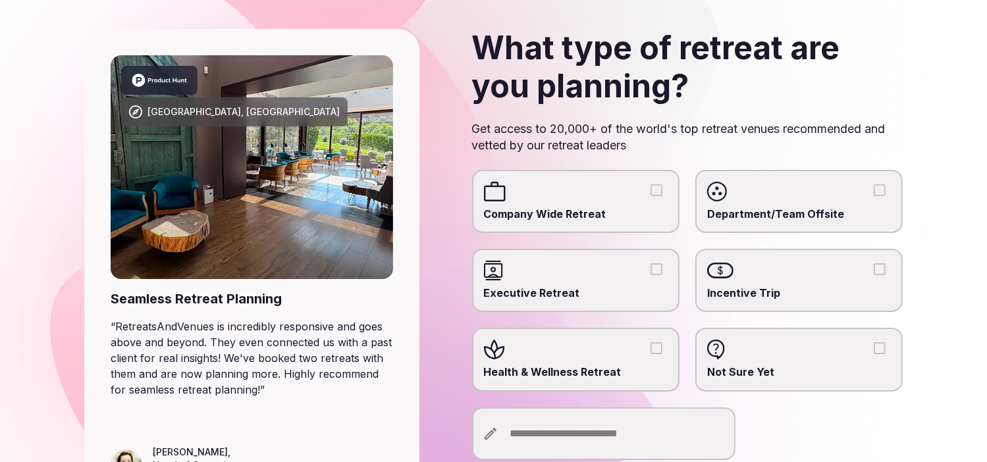
scroll to position [132, 0]
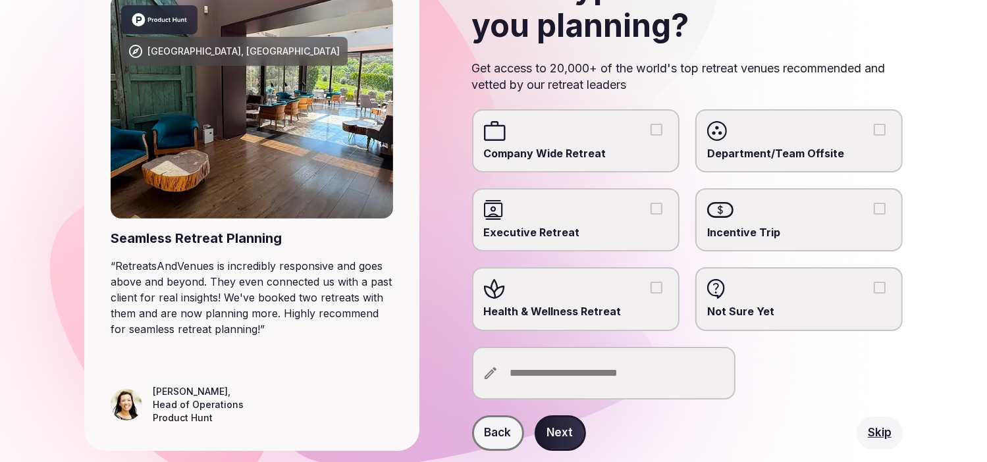
click at [558, 140] on label "Company Wide Retreat" at bounding box center [575, 140] width 207 height 63
click at [651, 136] on button "Company Wide Retreat" at bounding box center [657, 130] width 12 height 12
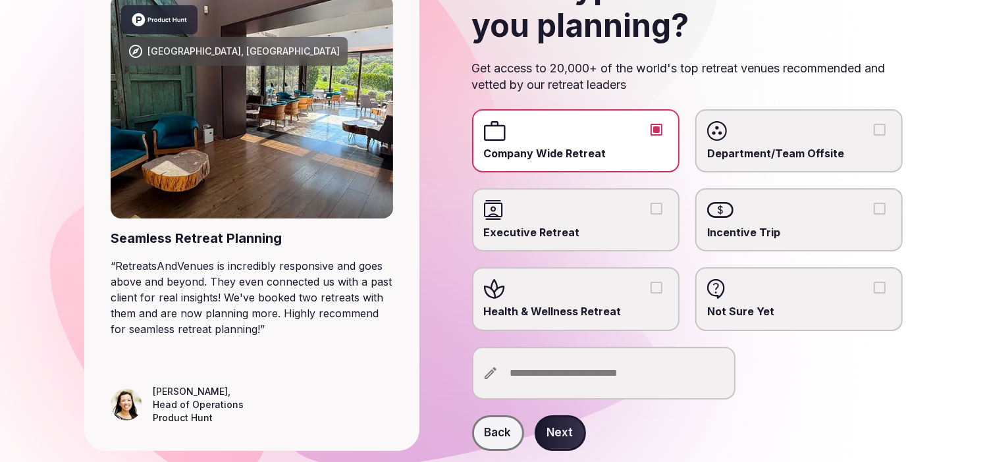
drag, startPoint x: 559, startPoint y: 435, endPoint x: 571, endPoint y: 437, distance: 11.9
click at [571, 437] on button "Next" at bounding box center [560, 434] width 51 height 36
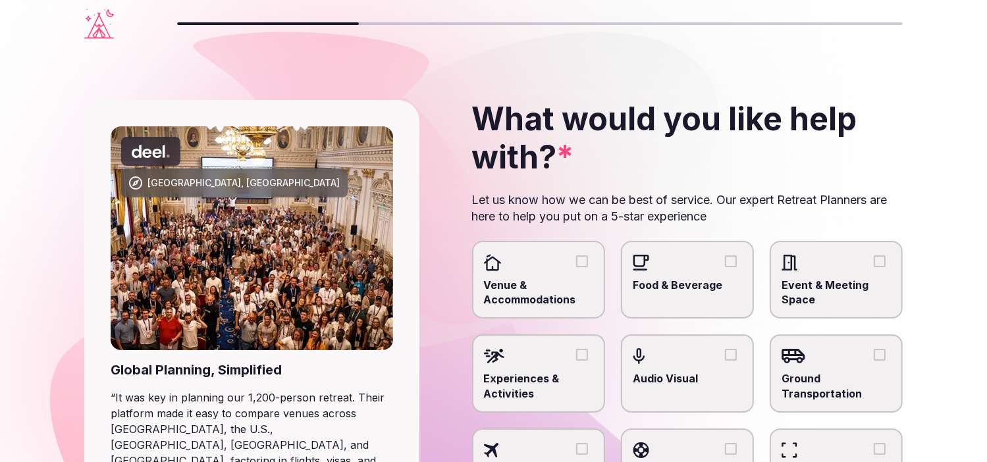
scroll to position [66, 0]
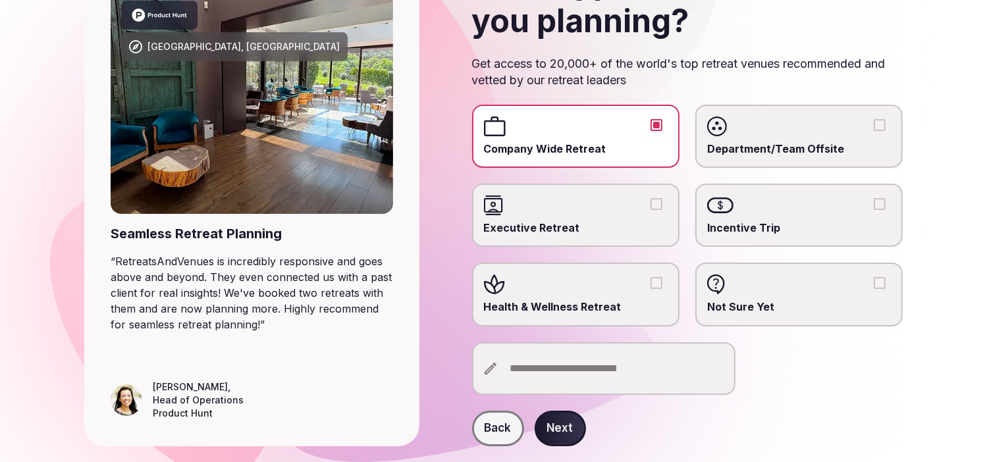
scroll to position [170, 0]
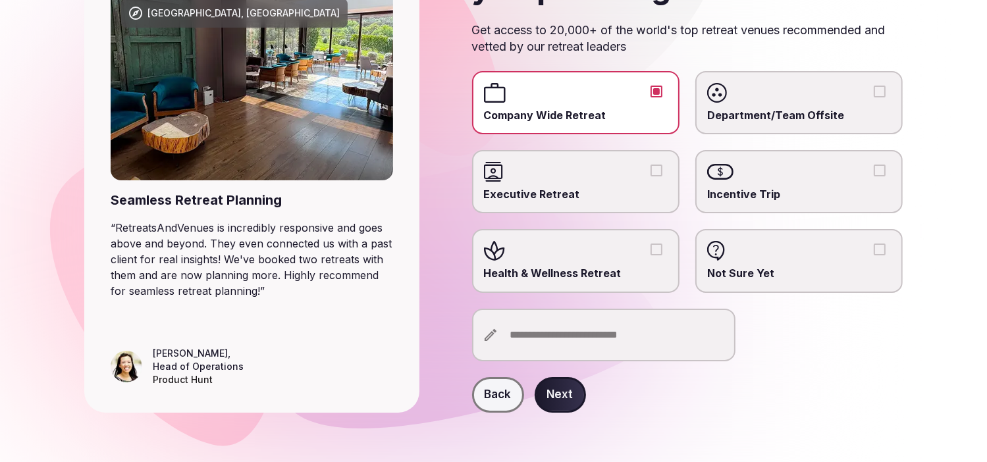
click at [558, 332] on input "text" at bounding box center [603, 335] width 263 height 53
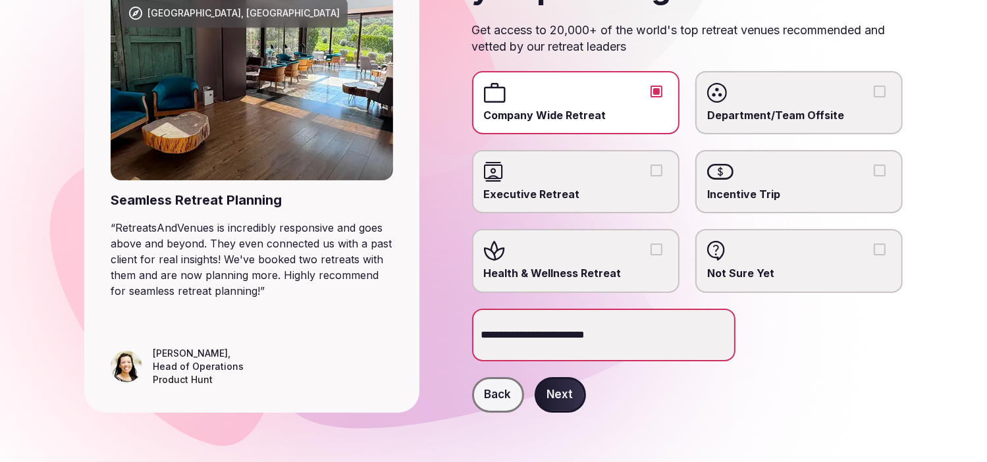
type input "**********"
click at [558, 406] on button "Next" at bounding box center [560, 395] width 51 height 36
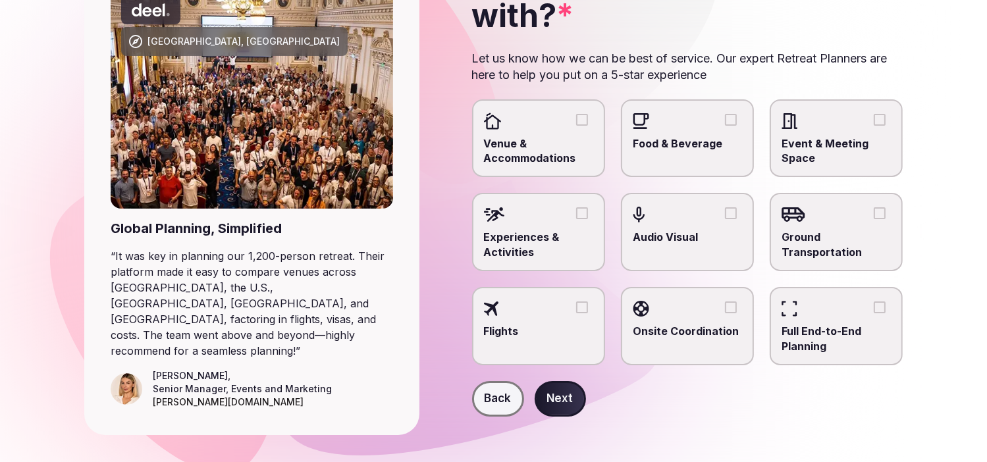
scroll to position [151, 0]
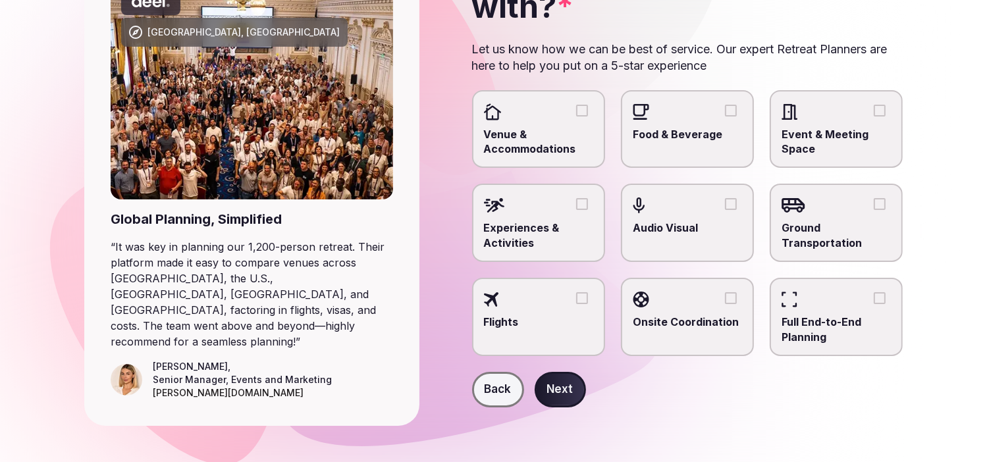
click at [526, 99] on label "Venue & Accommodations" at bounding box center [538, 129] width 133 height 78
click at [576, 105] on button "Venue & Accommodations" at bounding box center [582, 111] width 12 height 12
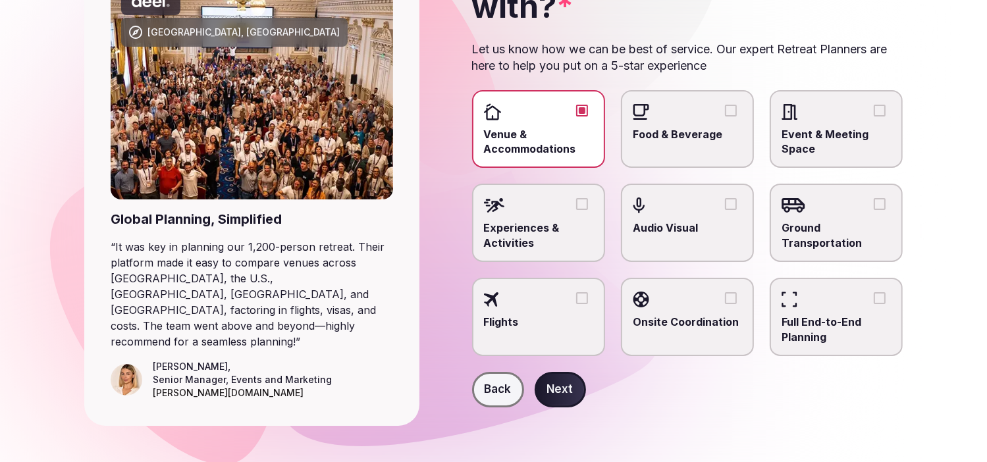
click at [698, 145] on label "Food & Beverage" at bounding box center [687, 129] width 133 height 78
click at [725, 117] on button "Food & Beverage" at bounding box center [731, 111] width 12 height 12
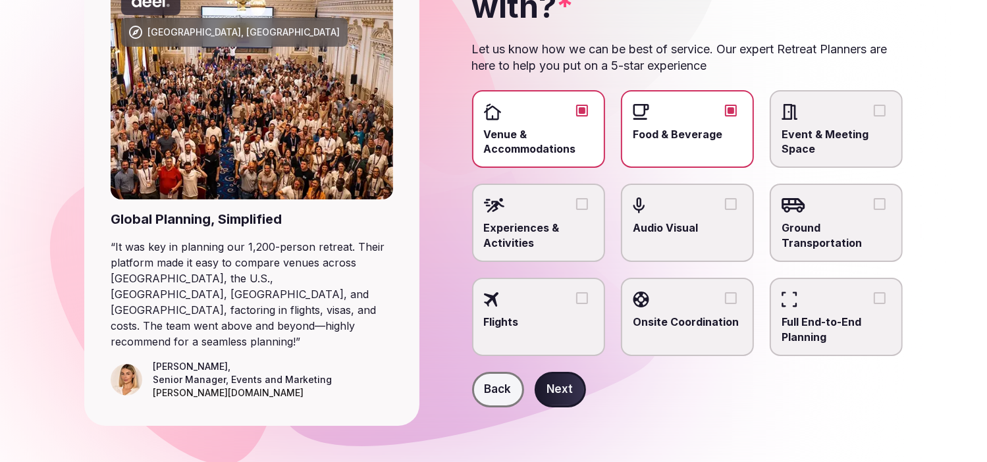
click at [800, 152] on span "Event & Meeting Space" at bounding box center [836, 142] width 109 height 30
click at [874, 117] on button "Event & Meeting Space" at bounding box center [880, 111] width 12 height 12
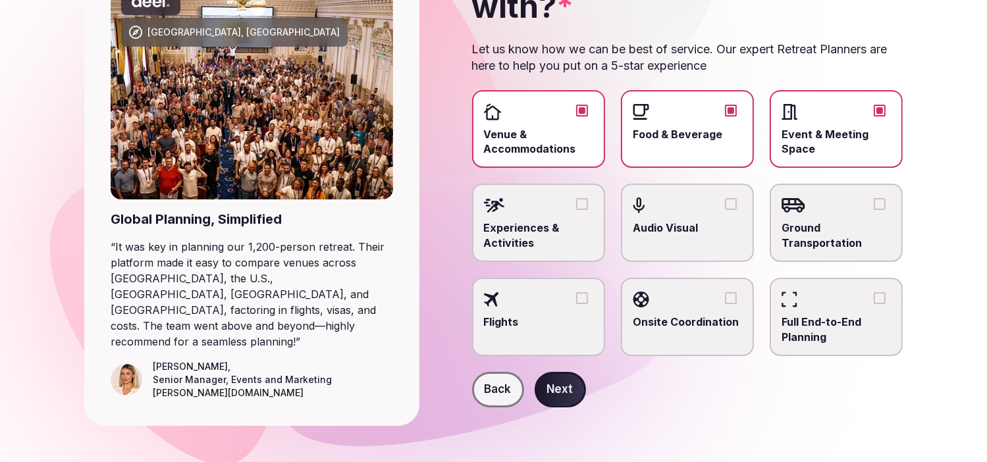
click at [561, 393] on button "Next" at bounding box center [560, 390] width 51 height 36
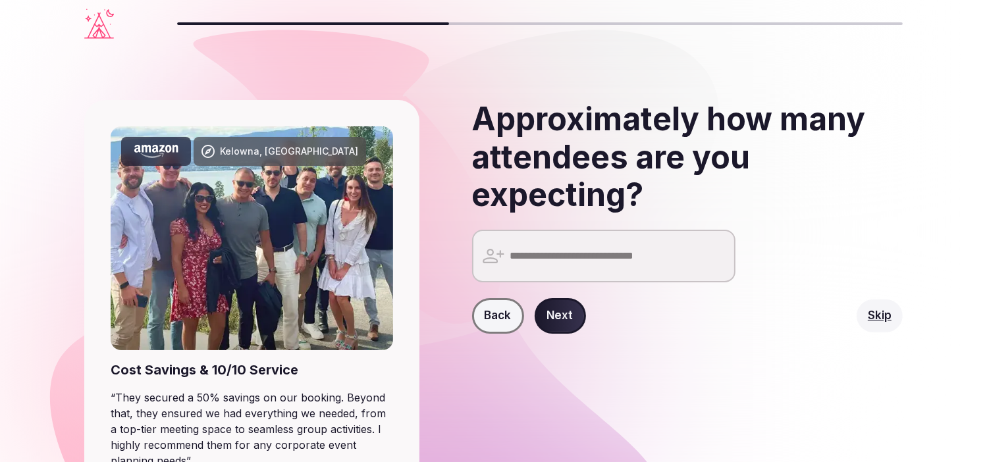
click at [582, 269] on input "number" at bounding box center [603, 256] width 263 height 53
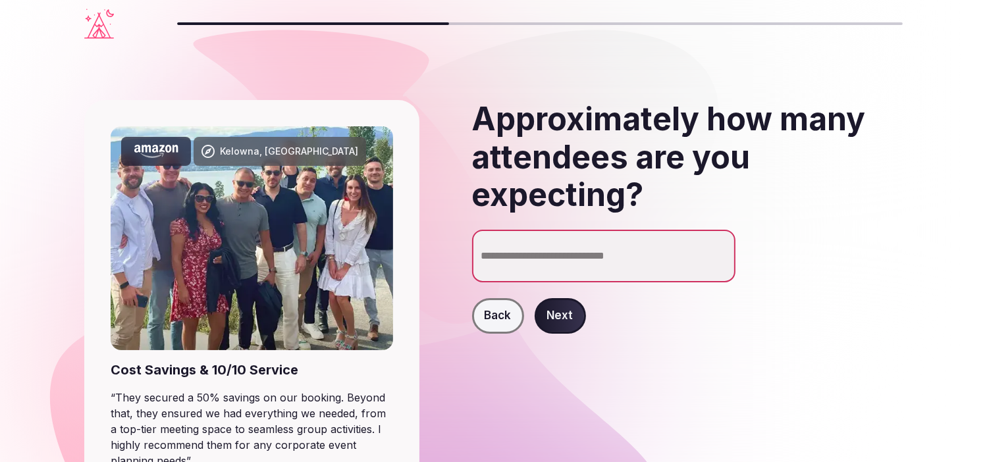
type input "***"
click at [574, 314] on button "Next" at bounding box center [560, 316] width 51 height 36
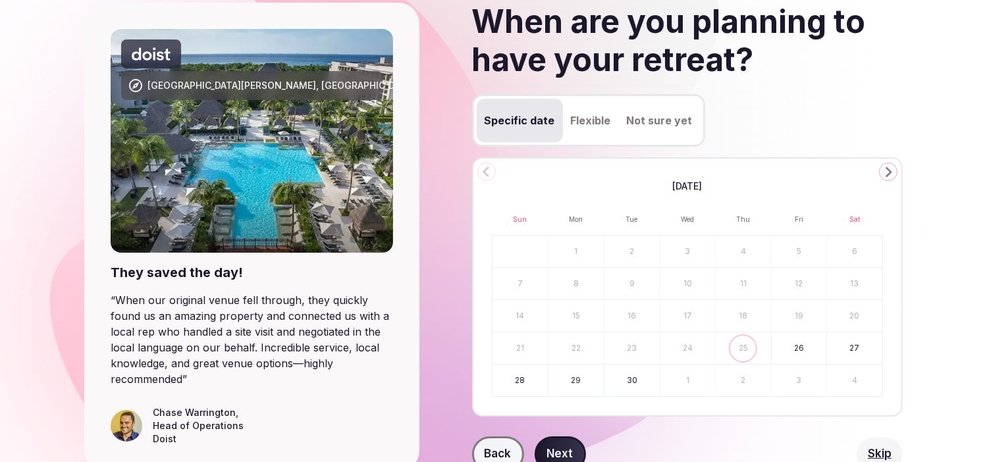
scroll to position [132, 0]
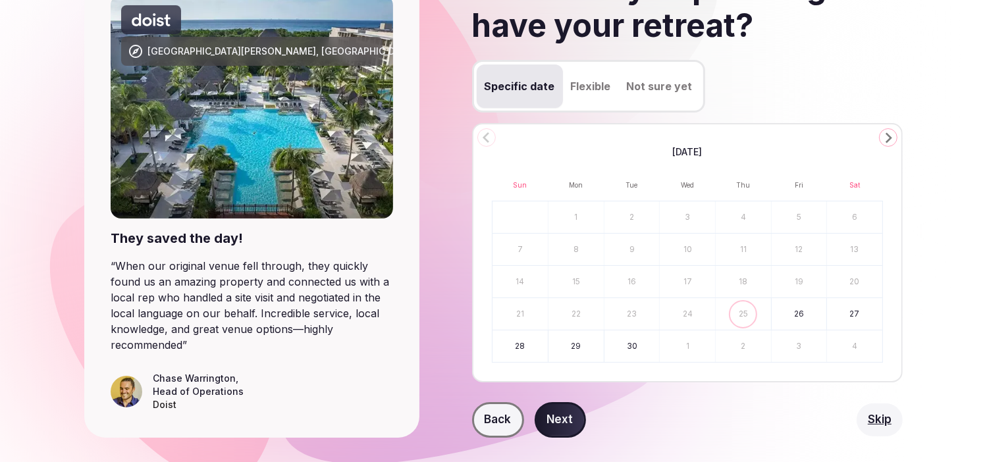
click at [884, 134] on icon "Go to the Next Month" at bounding box center [888, 138] width 16 height 16
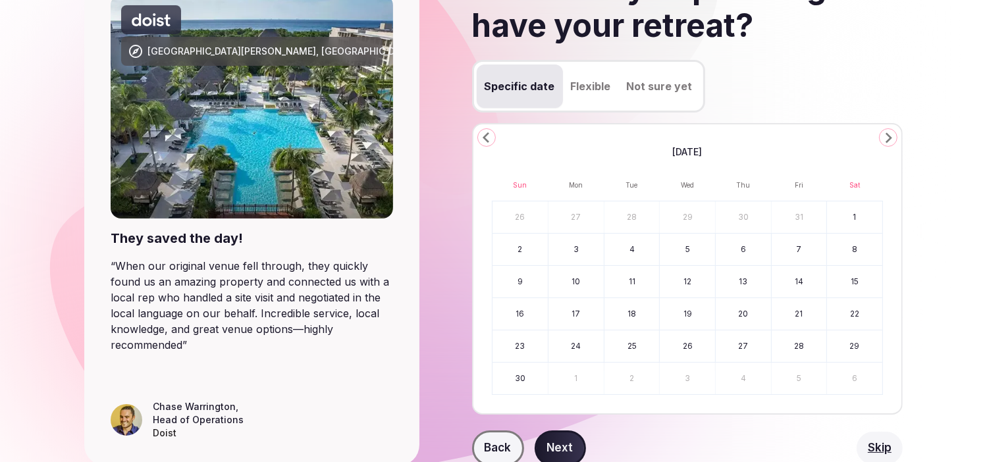
click at [884, 134] on icon "Go to the Next Month" at bounding box center [888, 138] width 16 height 16
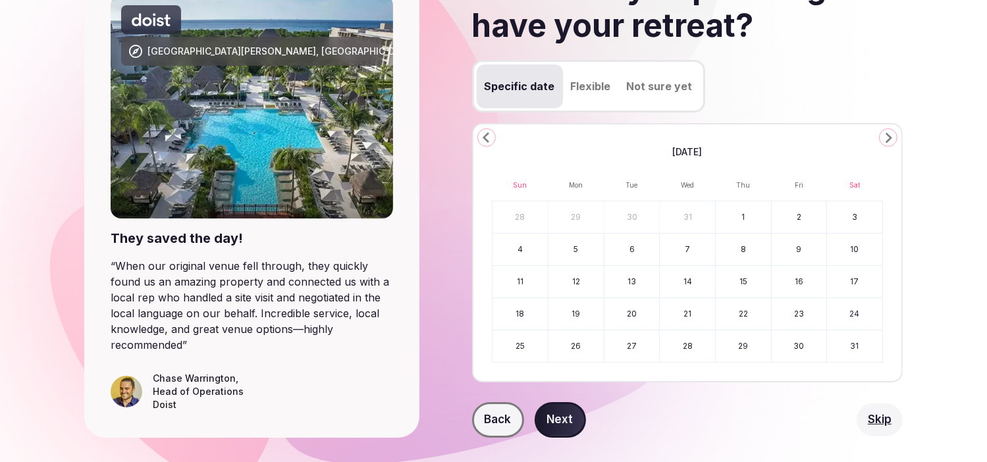
click at [884, 136] on icon "Go to the Next Month" at bounding box center [888, 138] width 16 height 16
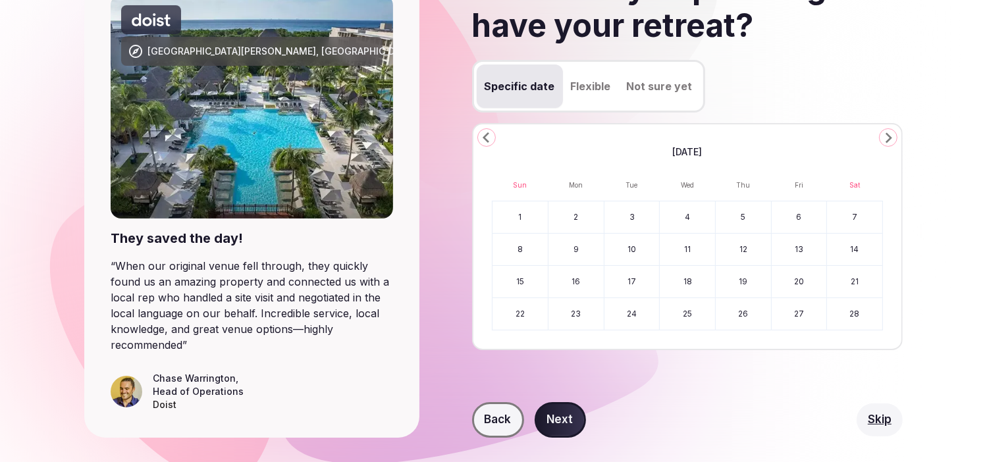
click at [884, 136] on icon "Go to the Next Month" at bounding box center [888, 138] width 16 height 16
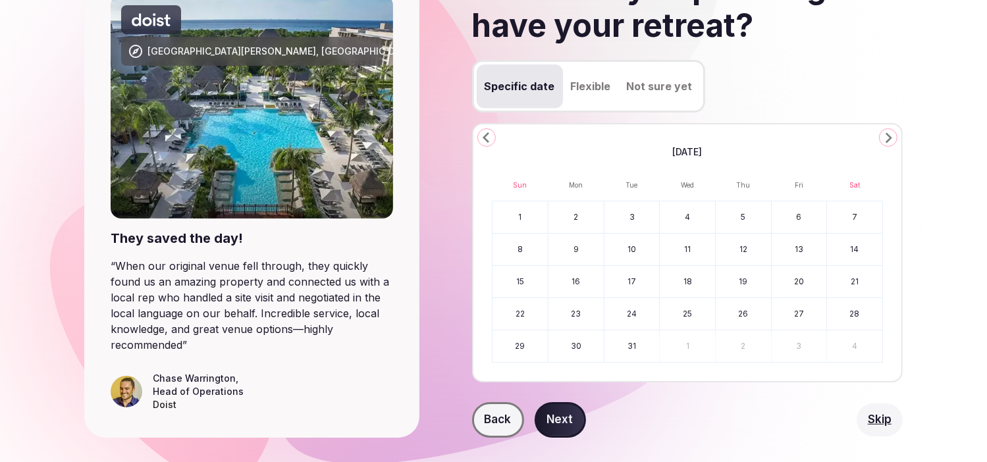
drag, startPoint x: 503, startPoint y: 303, endPoint x: 522, endPoint y: 304, distance: 18.5
click at [503, 303] on button "22" at bounding box center [521, 314] width 56 height 32
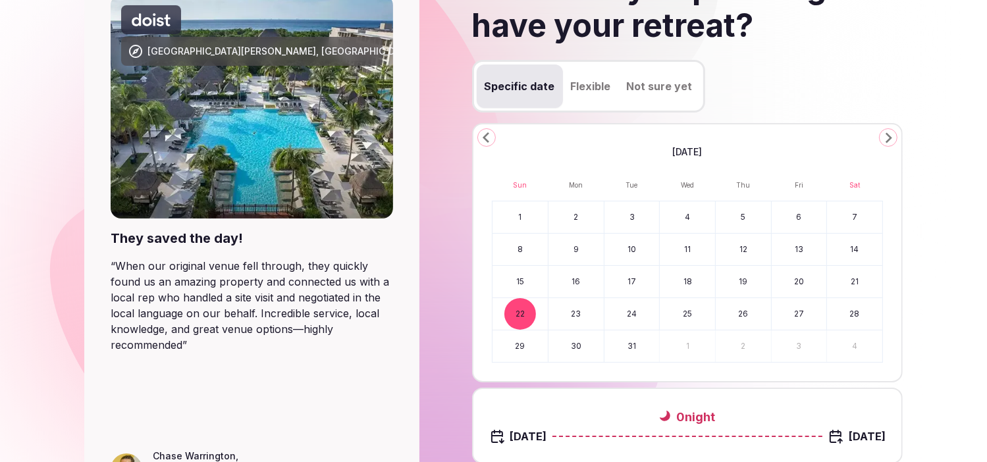
click at [736, 315] on button "26" at bounding box center [743, 314] width 55 height 32
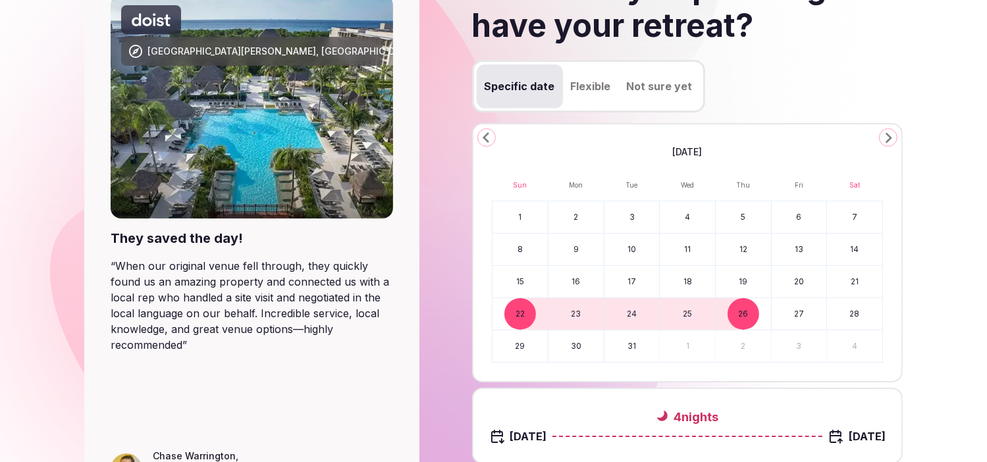
click at [572, 313] on button "23" at bounding box center [576, 314] width 55 height 32
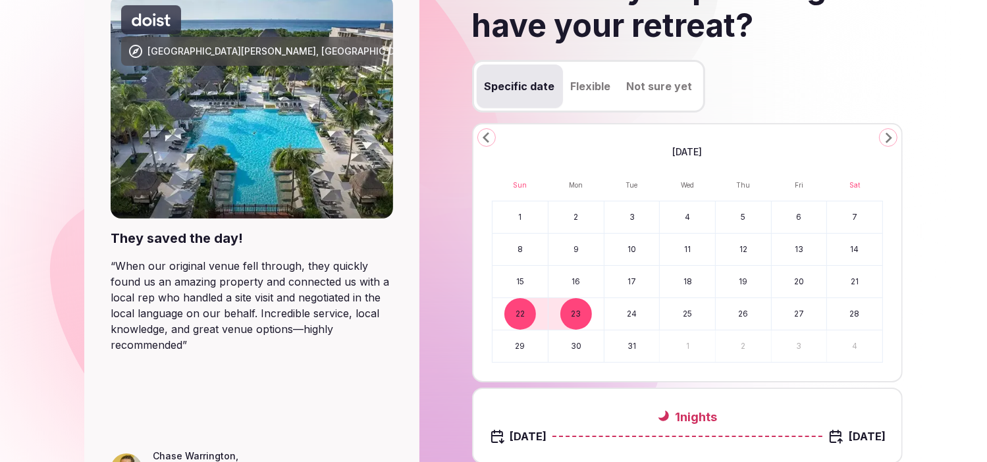
drag, startPoint x: 522, startPoint y: 312, endPoint x: 716, endPoint y: 322, distance: 195.2
click at [714, 325] on tr "22 23 24 25 26 27 28" at bounding box center [688, 314] width 390 height 32
drag, startPoint x: 582, startPoint y: 322, endPoint x: 709, endPoint y: 314, distance: 126.7
click at [727, 315] on tr "22 23 24 25 26 27 28" at bounding box center [688, 314] width 390 height 32
click at [738, 313] on button "26" at bounding box center [743, 314] width 55 height 32
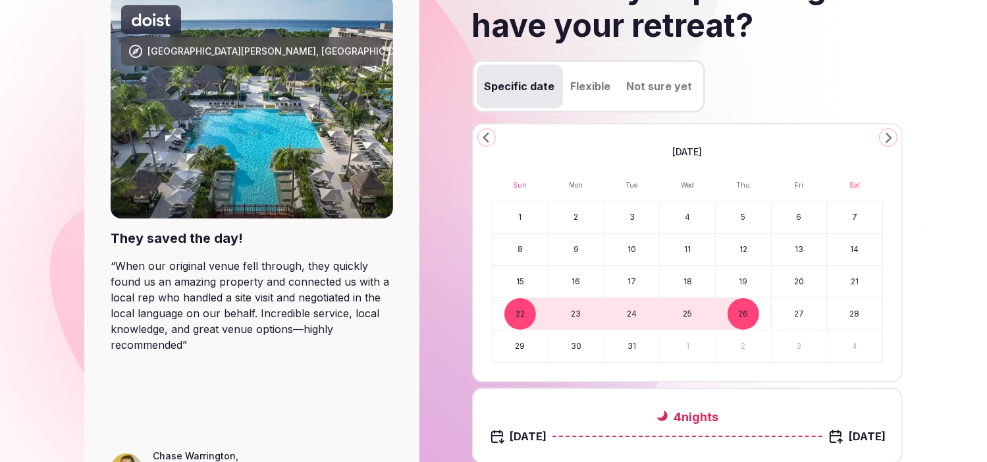
drag, startPoint x: 510, startPoint y: 318, endPoint x: 554, endPoint y: 318, distance: 43.5
click at [554, 318] on tr "22 23 24 25 26 27 28" at bounding box center [688, 314] width 390 height 32
click at [574, 311] on button "23" at bounding box center [576, 314] width 55 height 32
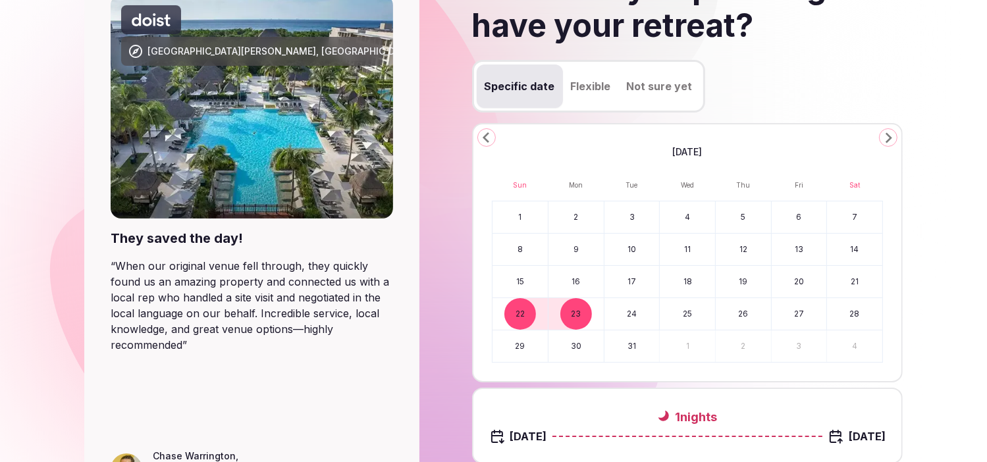
click at [574, 311] on button "23" at bounding box center [576, 314] width 55 height 32
click at [745, 311] on button "26" at bounding box center [743, 314] width 55 height 32
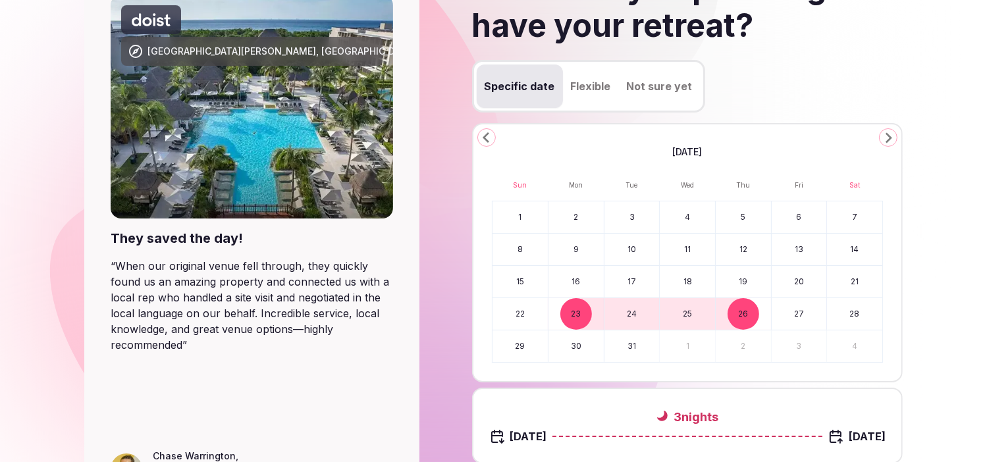
scroll to position [234, 0]
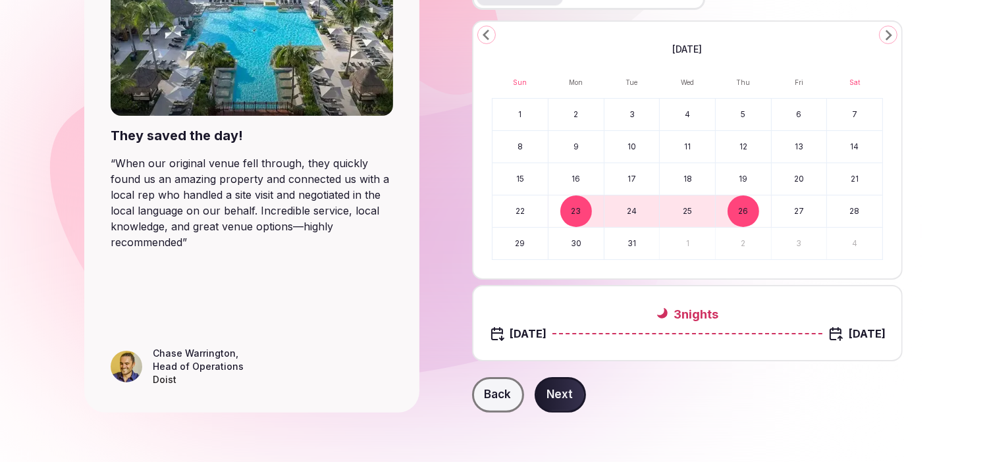
click at [570, 385] on button "Next" at bounding box center [560, 395] width 51 height 36
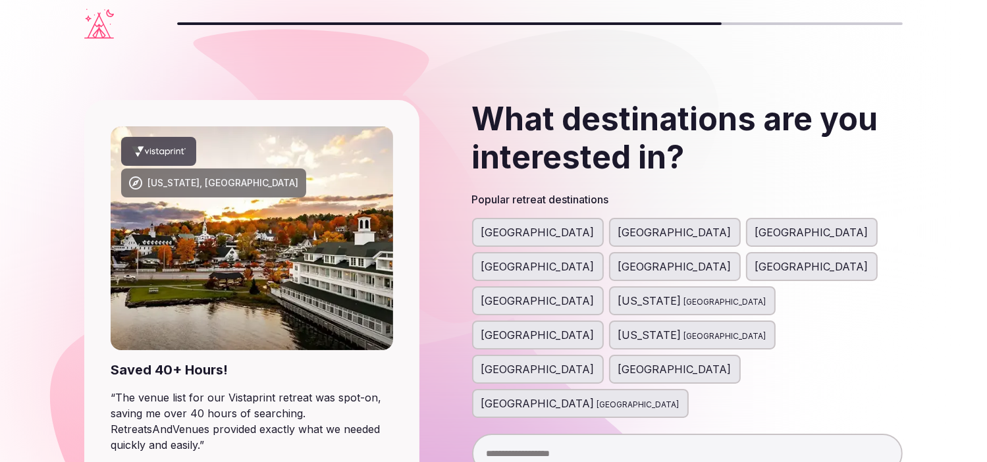
click at [624, 398] on span "Indonesia" at bounding box center [638, 404] width 82 height 13
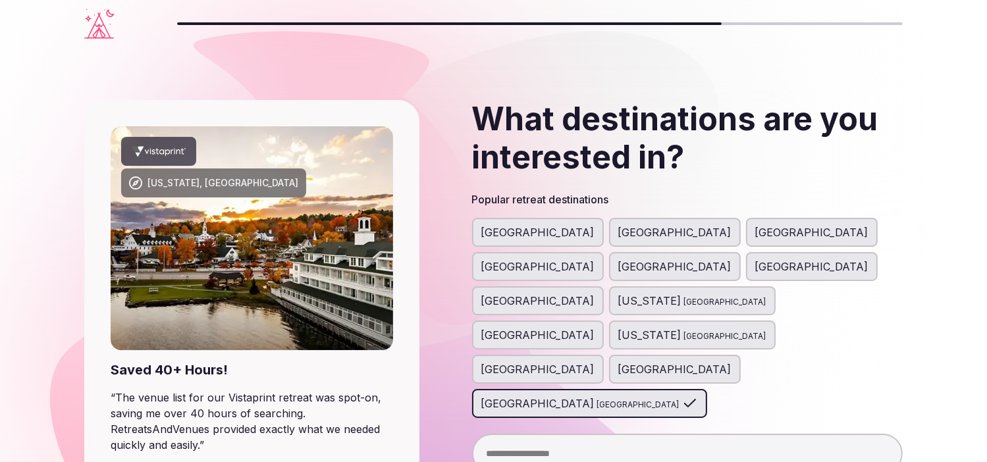
click at [618, 434] on input "text" at bounding box center [687, 454] width 431 height 40
type input "********"
click at [608, 434] on input "text" at bounding box center [687, 454] width 431 height 40
type input "*****"
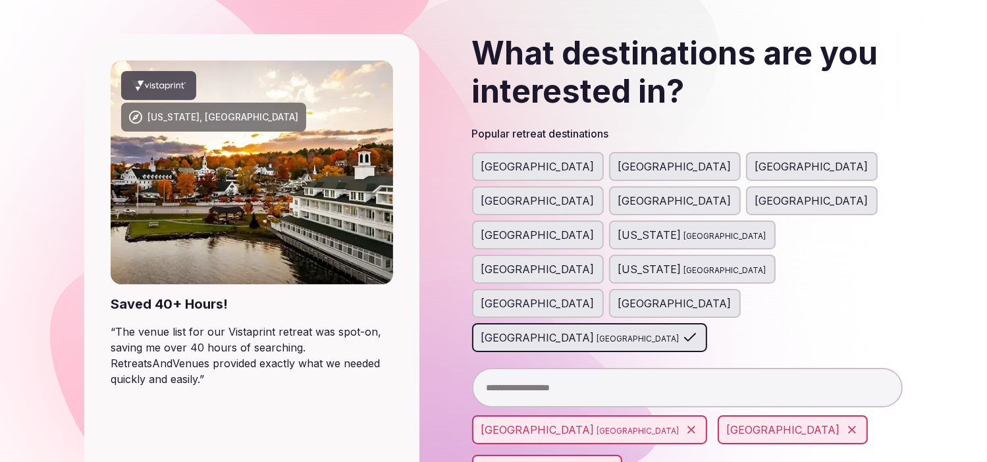
click at [509, 368] on input "text" at bounding box center [687, 388] width 431 height 40
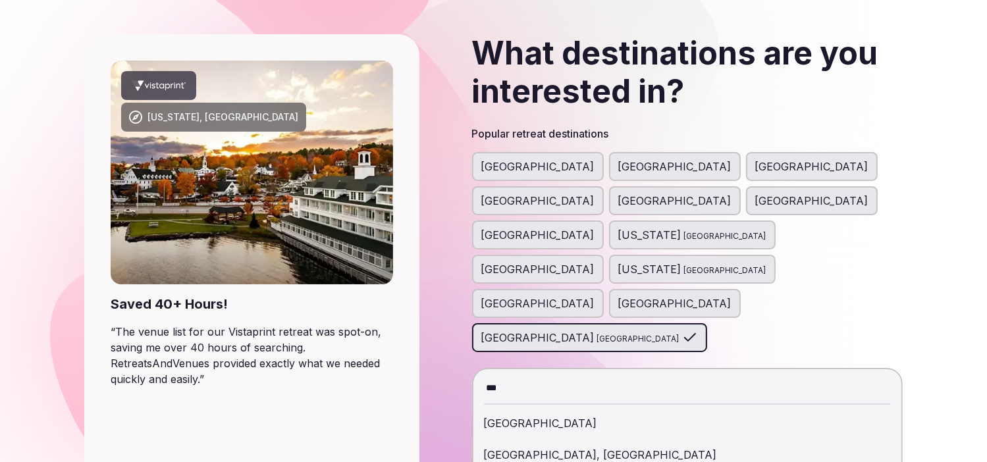
type input "***"
click at [503, 408] on div "Singapore" at bounding box center [687, 424] width 407 height 32
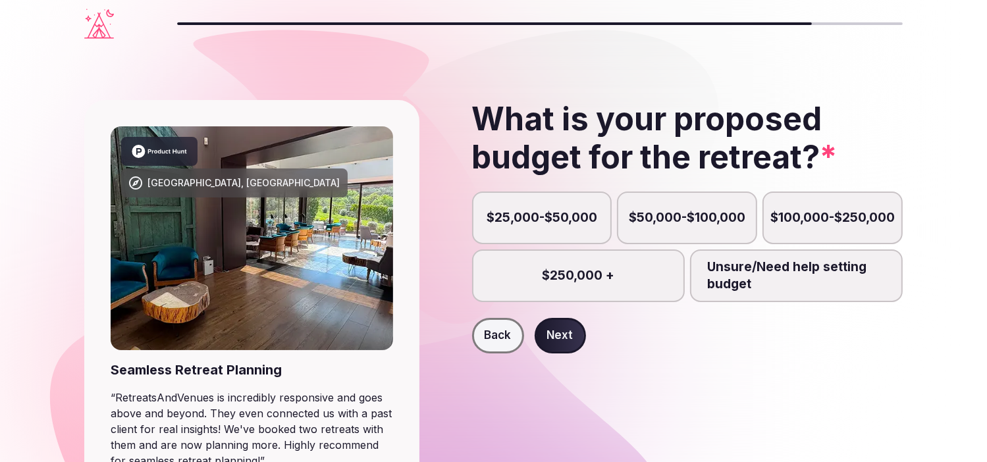
click at [642, 275] on label "$250,000 +" at bounding box center [578, 276] width 213 height 53
click at [591, 277] on button "$250,000 +" at bounding box center [584, 283] width 13 height 13
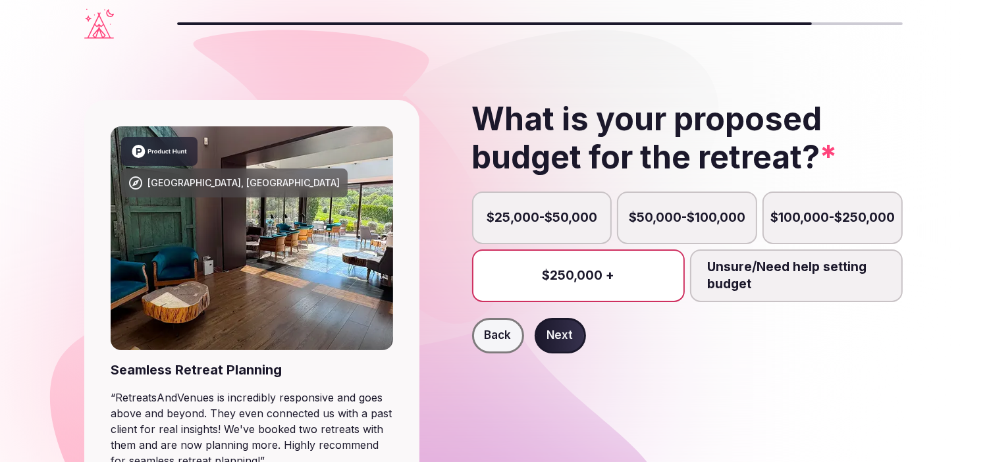
drag, startPoint x: 780, startPoint y: 302, endPoint x: 771, endPoint y: 308, distance: 10.4
click at [780, 302] on form "$25,000-$50,000 $50,000-$100,000 $100,000-$250,000 $250,000 + Unsure/Need help …" at bounding box center [687, 273] width 431 height 162
click at [766, 278] on label "Unsure/Need help setting budget" at bounding box center [796, 276] width 213 height 53
click at [796, 278] on button "Unsure/Need help setting budget" at bounding box center [802, 283] width 13 height 13
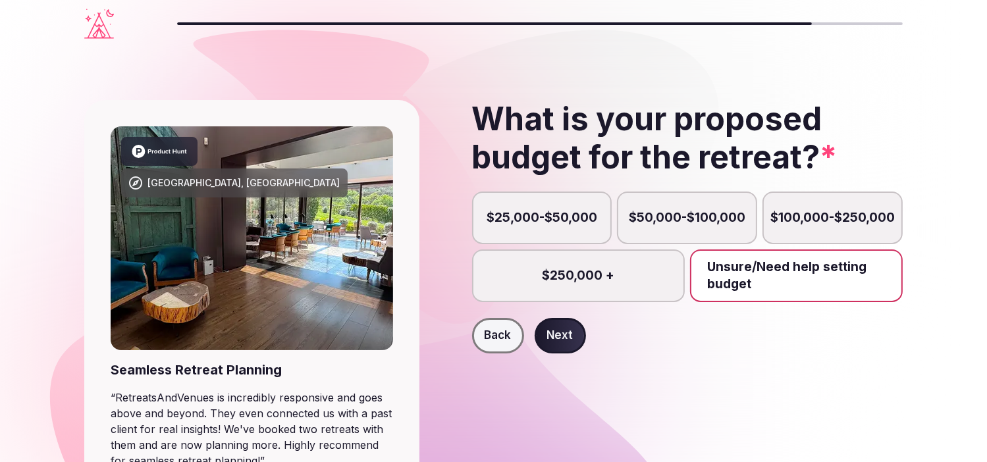
scroll to position [7, 0]
click at [560, 335] on button "Next" at bounding box center [560, 336] width 51 height 36
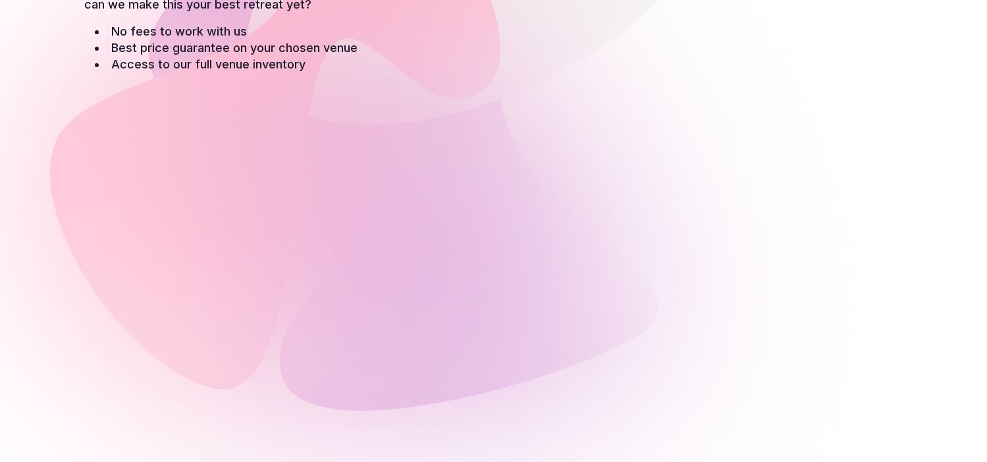
scroll to position [99, 0]
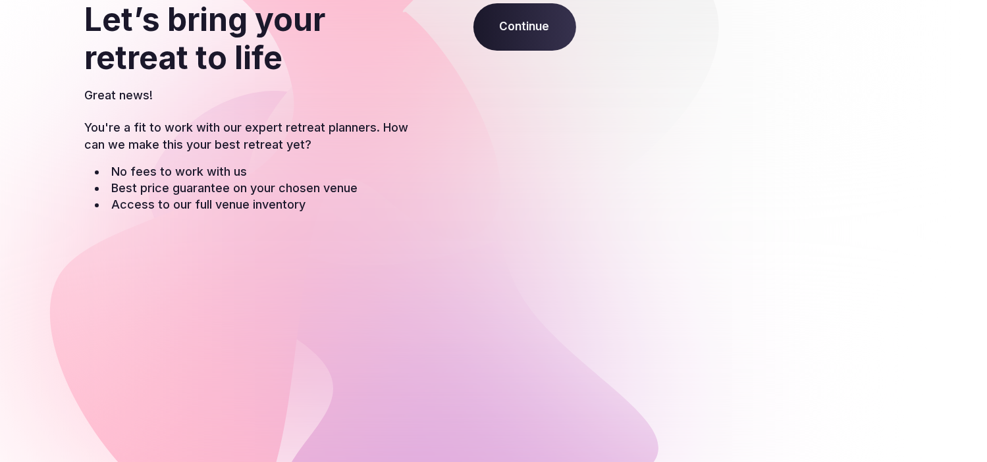
click at [511, 28] on span "Continue" at bounding box center [524, 26] width 103 height 47
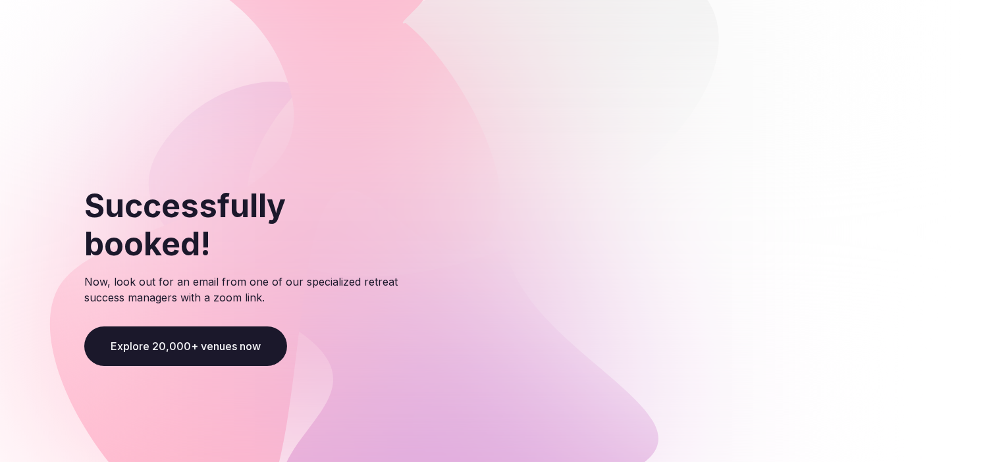
scroll to position [263, 0]
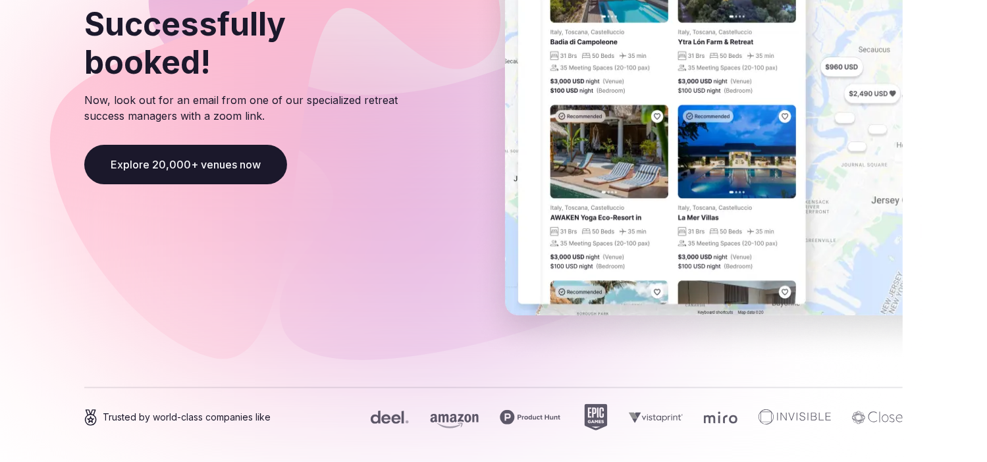
click at [236, 147] on button "Explore 20,000+ venues now" at bounding box center [185, 165] width 203 height 40
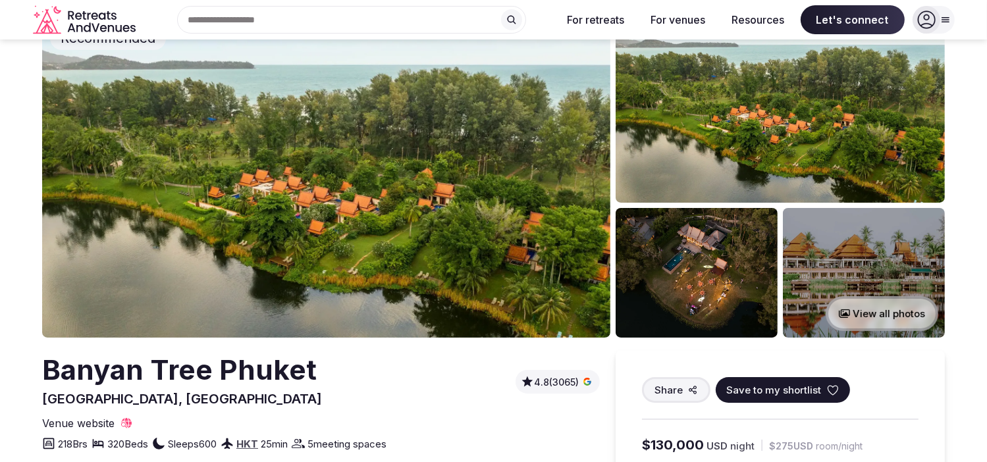
scroll to position [27, 0]
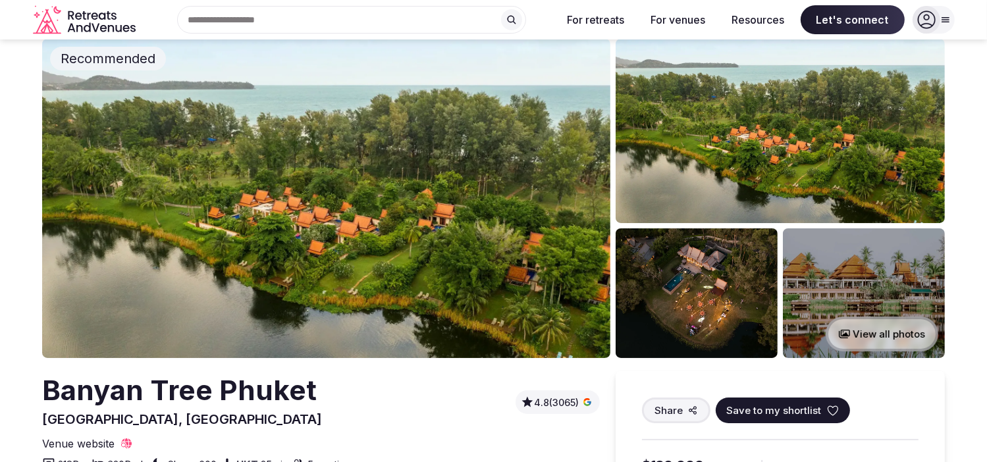
click at [674, 298] on img at bounding box center [697, 294] width 162 height 130
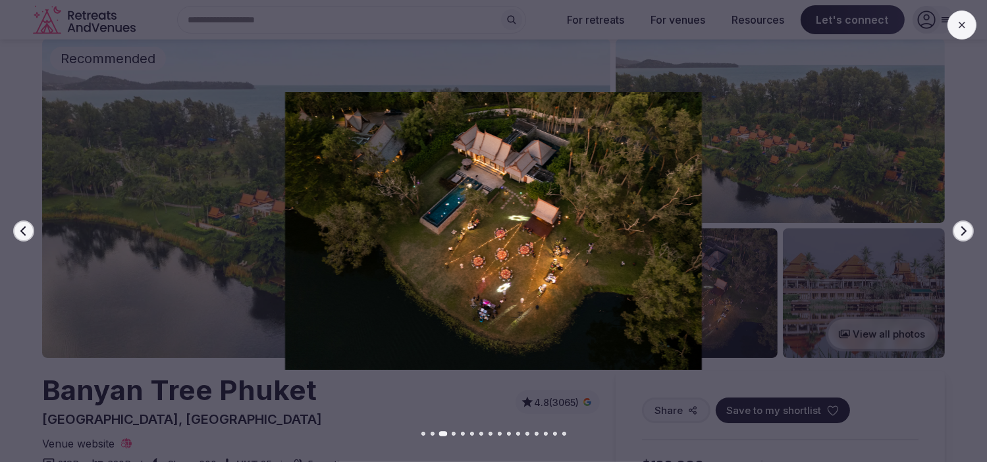
click at [912, 377] on div "Previous slide Next slide" at bounding box center [493, 231] width 987 height 462
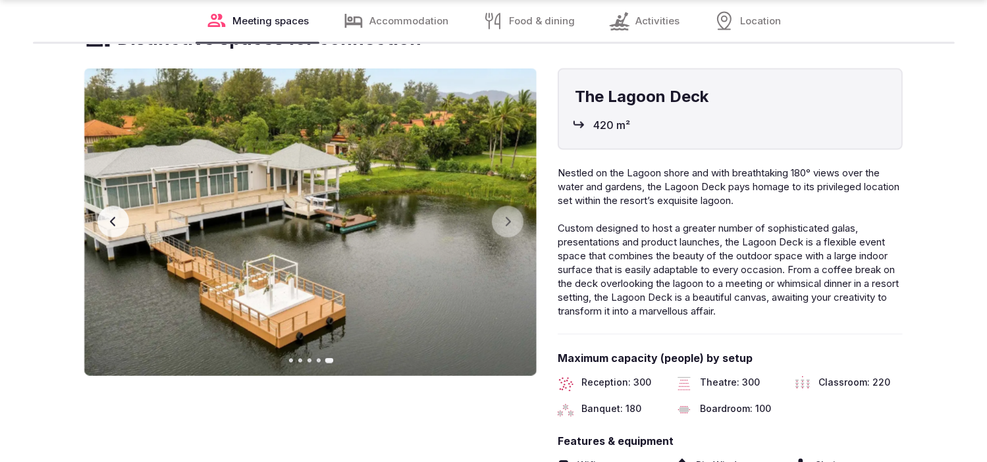
scroll to position [1937, 0]
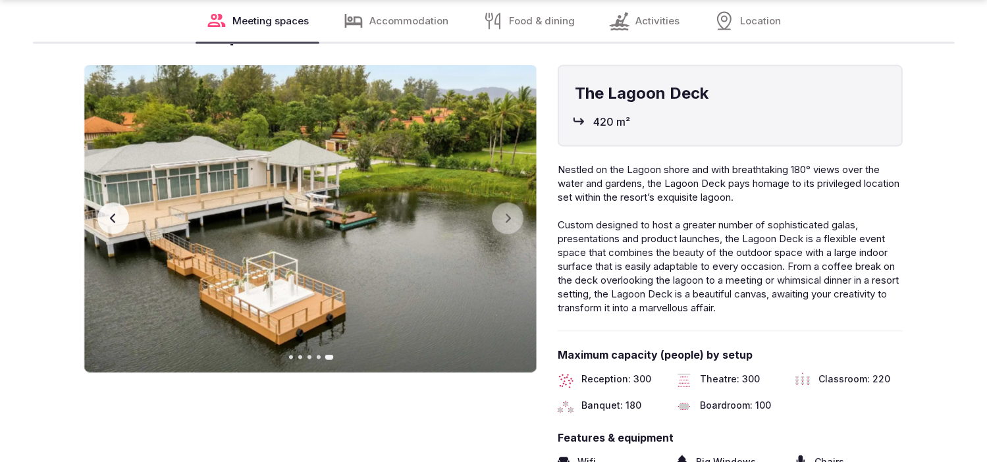
click at [111, 221] on icon "button" at bounding box center [113, 218] width 11 height 11
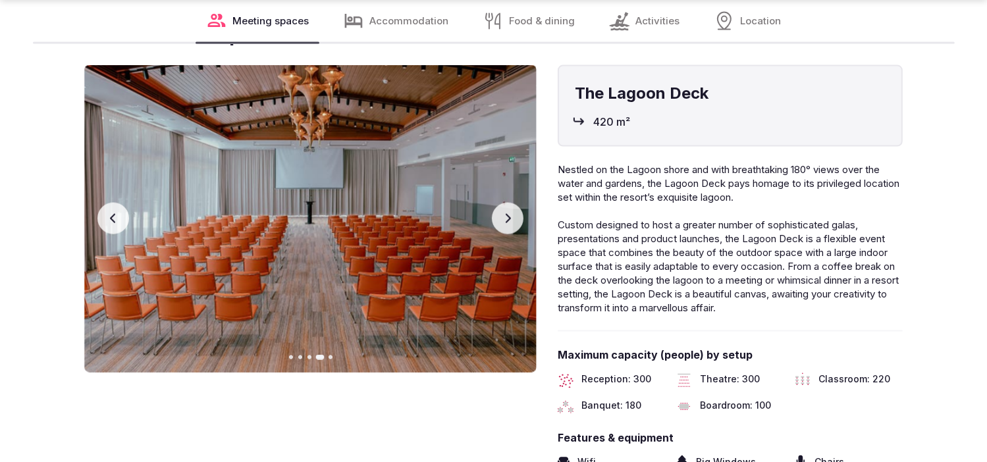
click at [109, 213] on icon "button" at bounding box center [113, 218] width 11 height 11
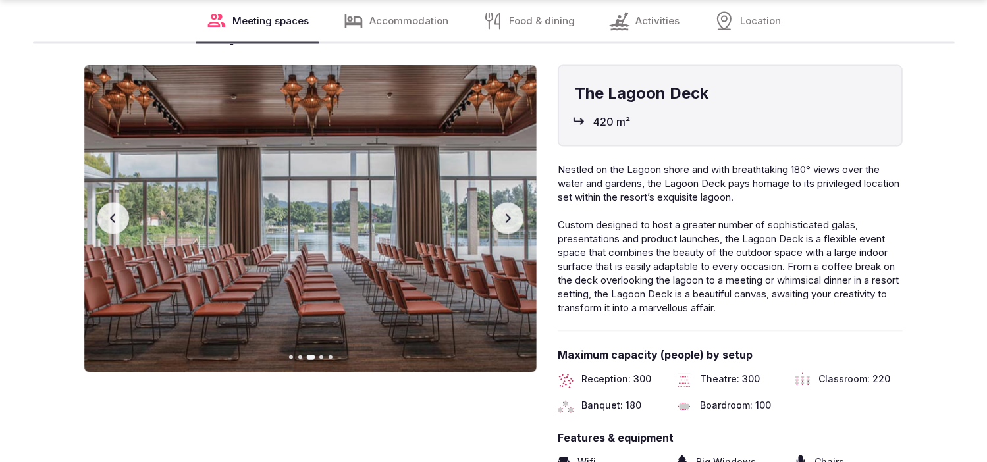
click at [108, 209] on button "Previous slide" at bounding box center [113, 219] width 32 height 32
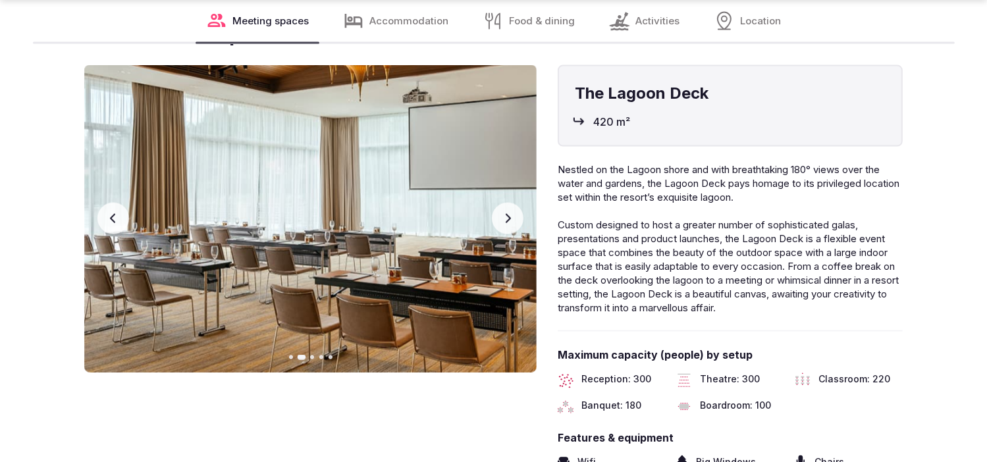
click at [108, 209] on button "Previous slide" at bounding box center [113, 219] width 32 height 32
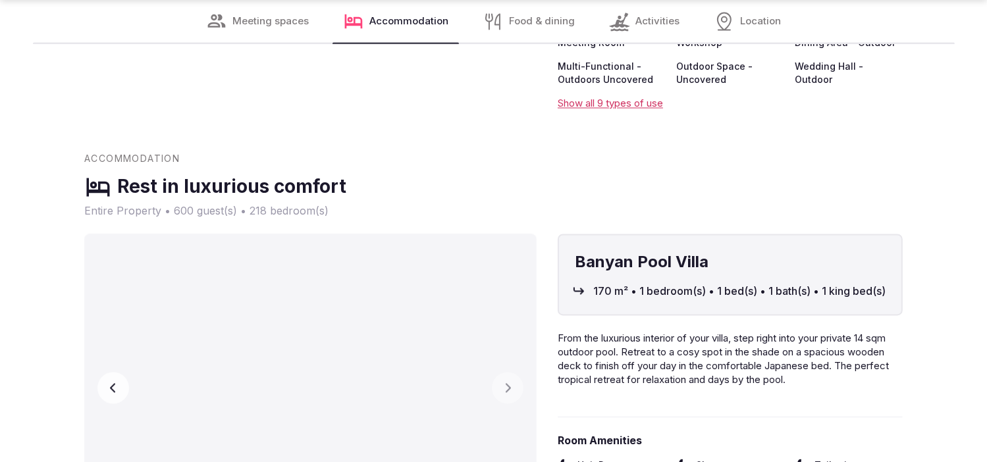
scroll to position [2595, 0]
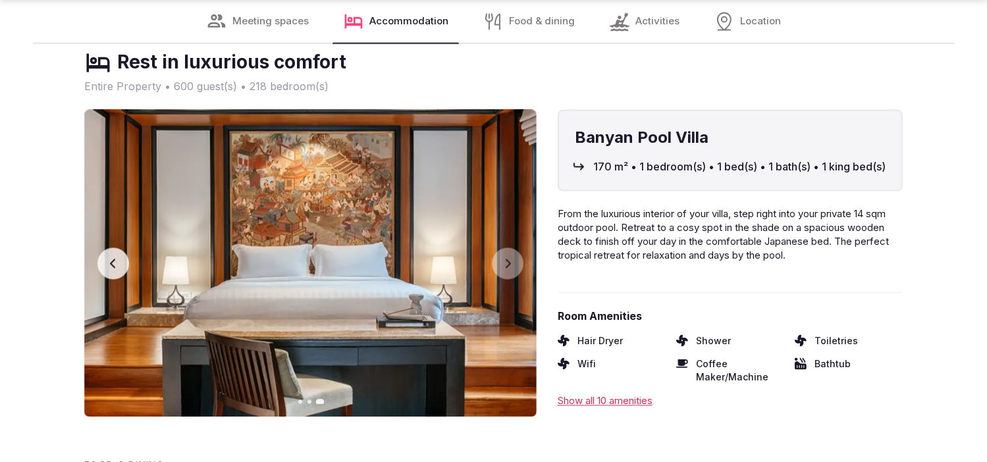
click at [108, 264] on icon "button" at bounding box center [113, 263] width 11 height 11
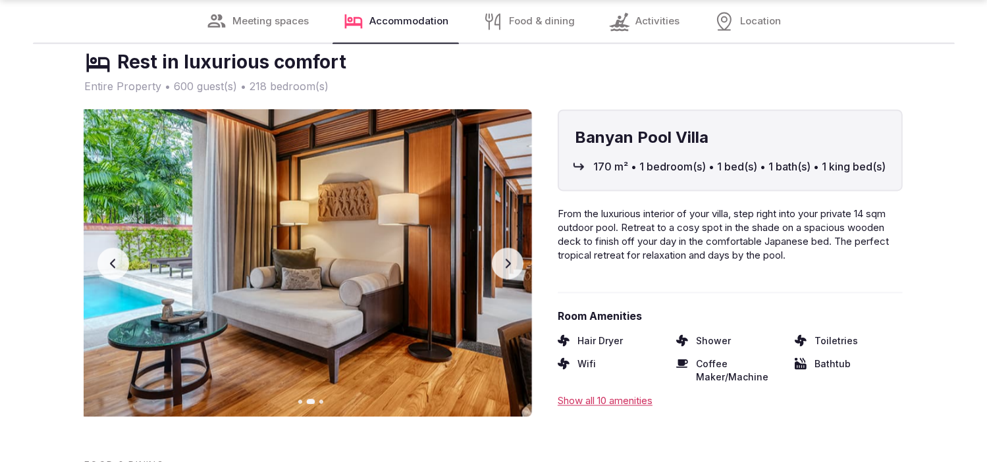
click at [108, 264] on icon "button" at bounding box center [113, 263] width 11 height 11
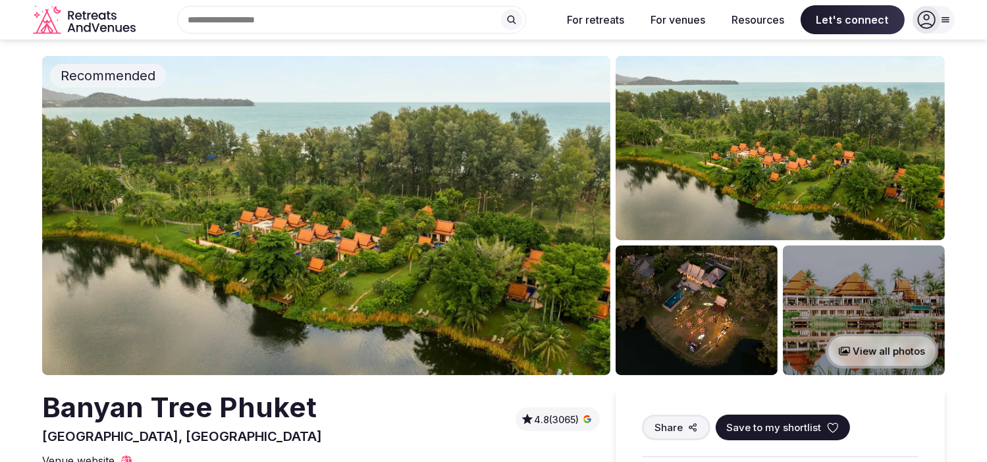
scroll to position [0, 0]
